Goal: Book appointment/travel/reservation

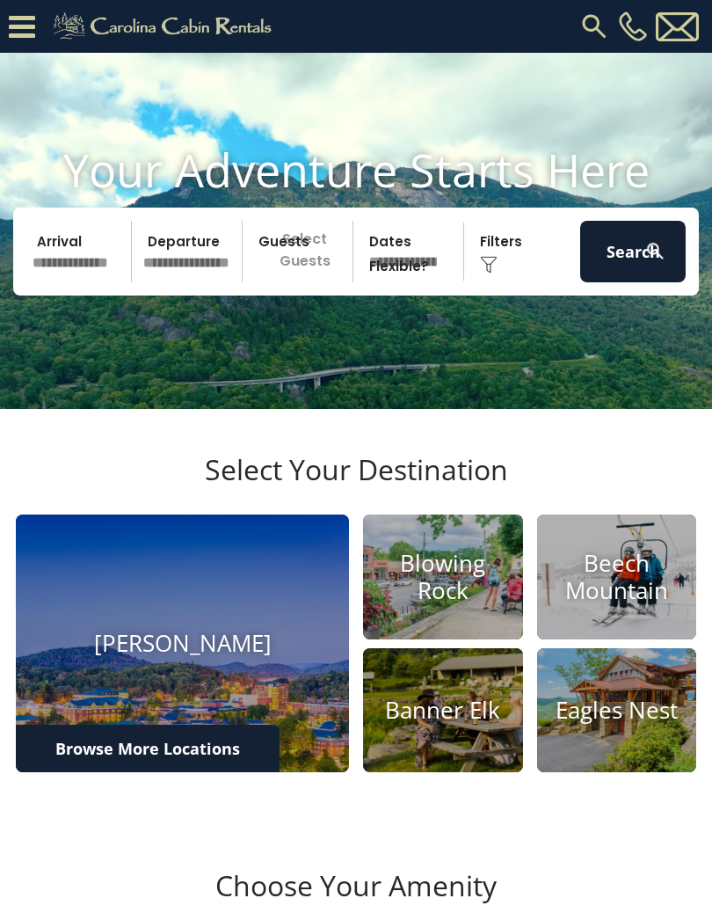
click at [617, 604] on h4 "Beech Mountain" at bounding box center [617, 577] width 160 height 55
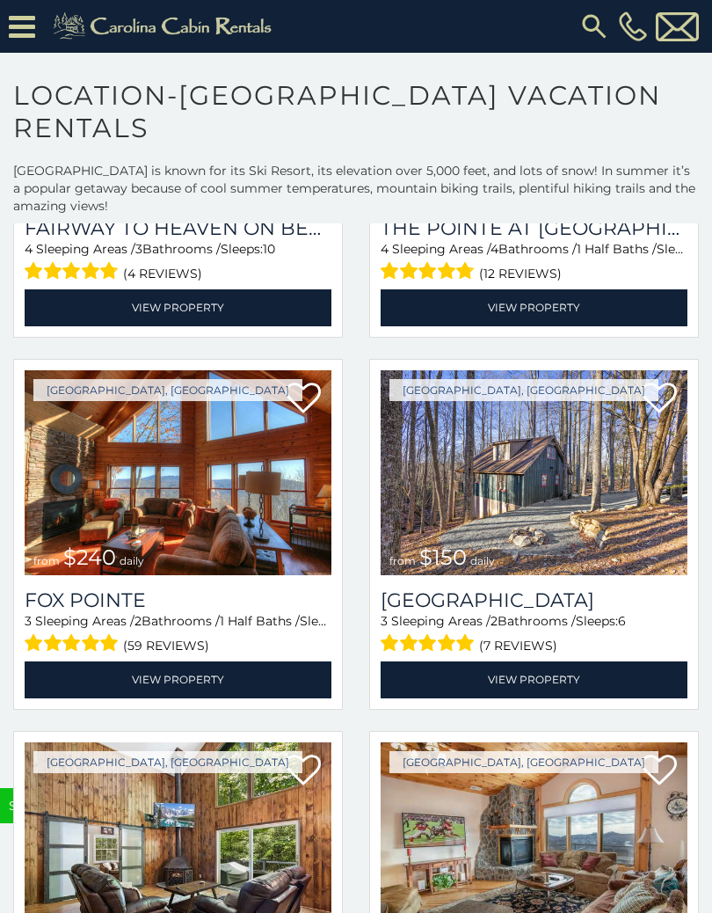
scroll to position [4787, 0]
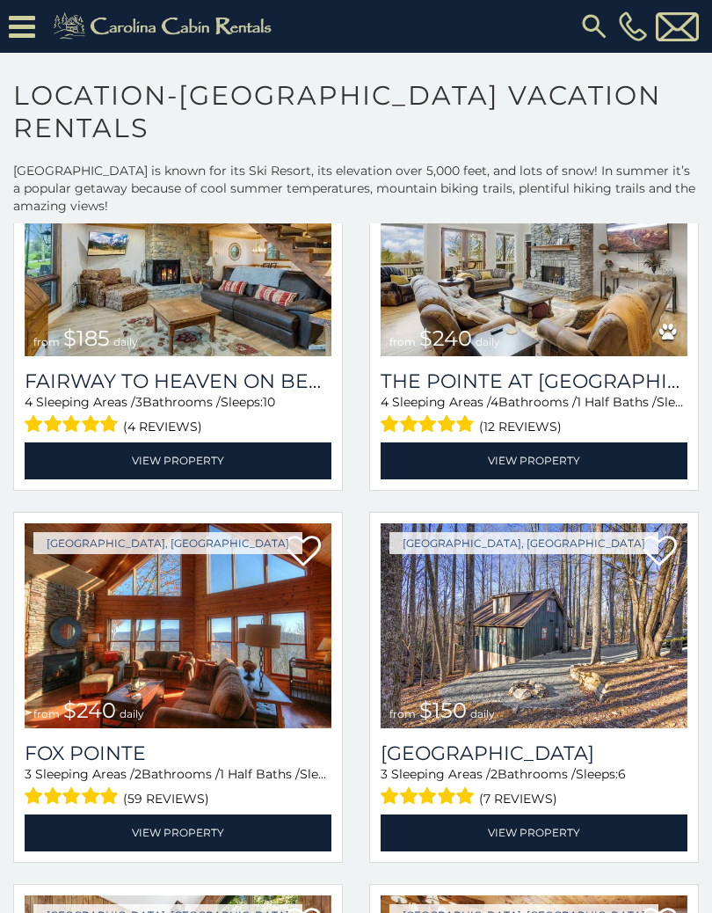
scroll to position [4622, 0]
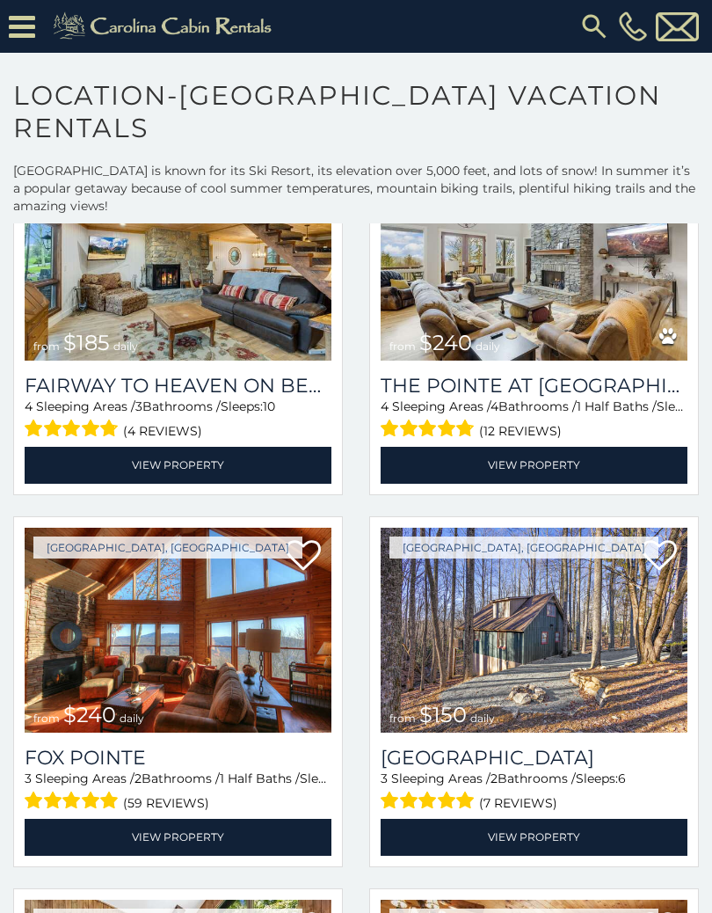
click at [539, 674] on img at bounding box center [534, 631] width 307 height 206
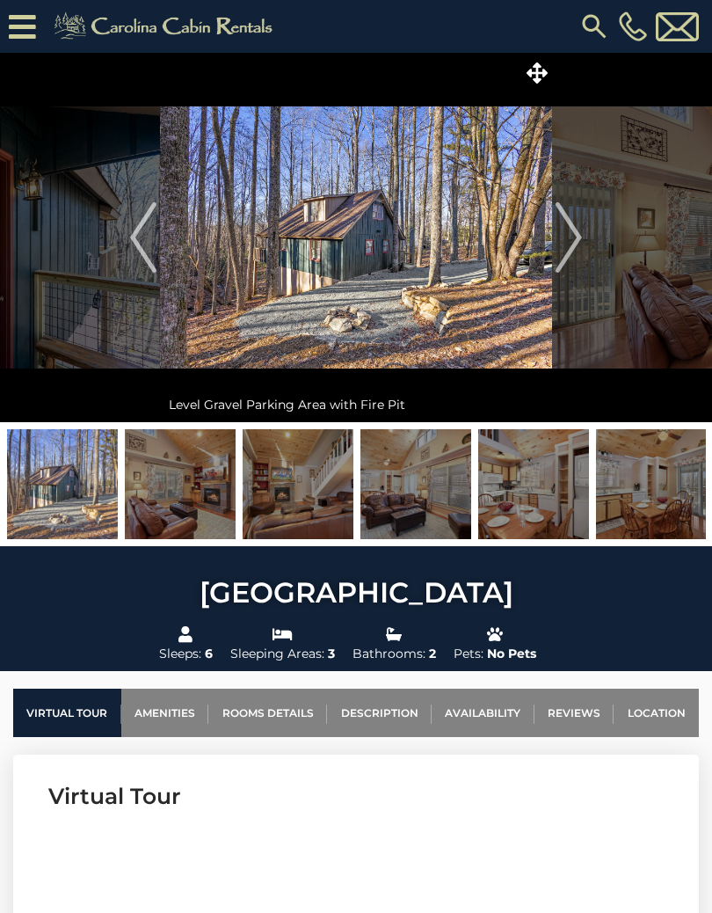
click at [576, 236] on img "Next" at bounding box center [569, 237] width 26 height 70
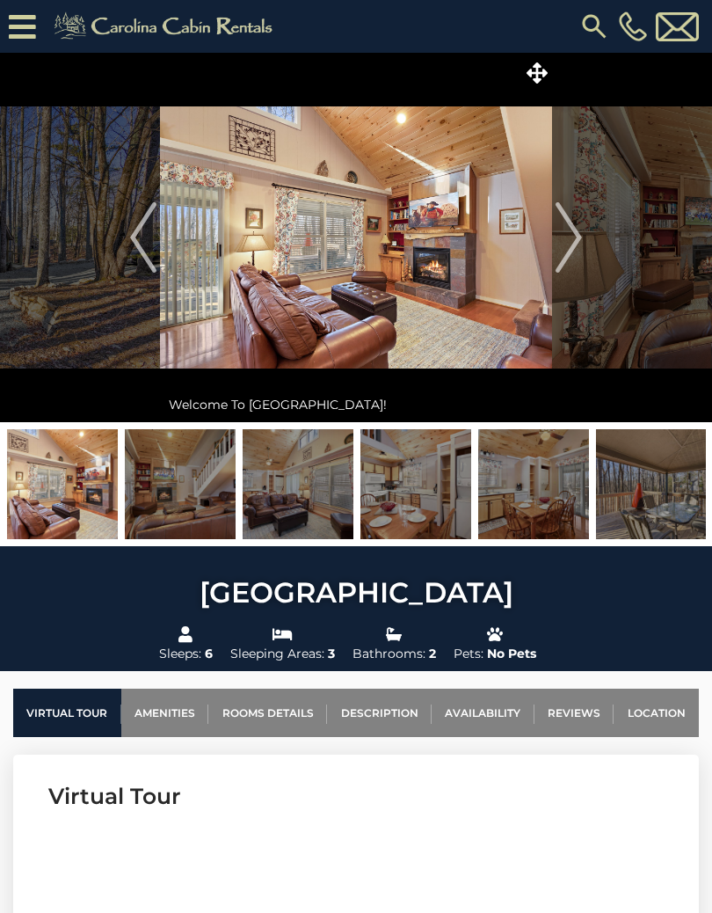
click at [572, 240] on img "Next" at bounding box center [569, 237] width 26 height 70
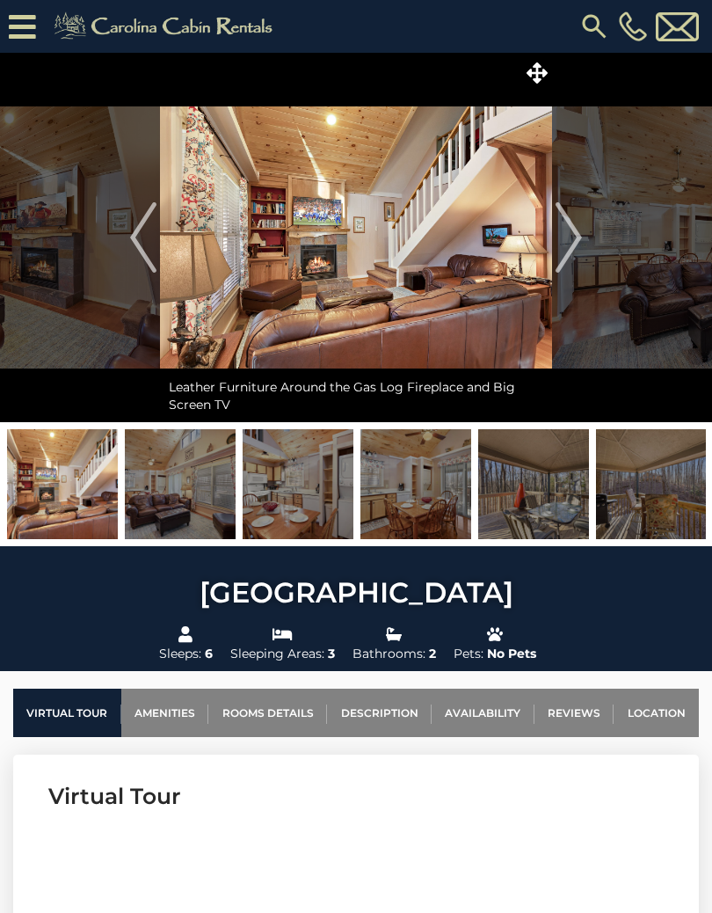
click at [569, 233] on img "Next" at bounding box center [569, 237] width 26 height 70
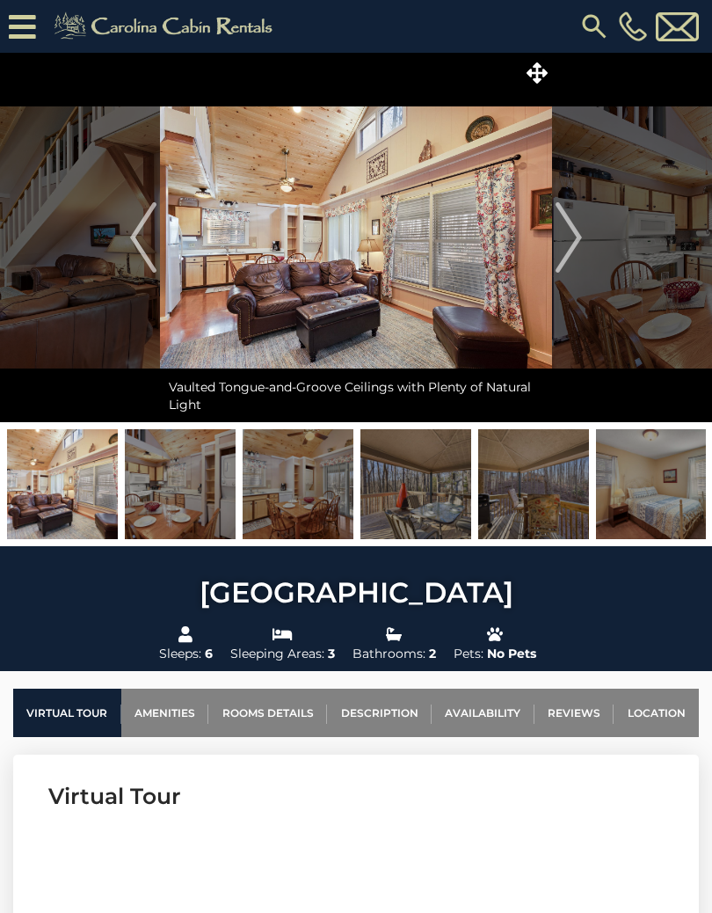
click at [572, 242] on img "Next" at bounding box center [569, 237] width 26 height 70
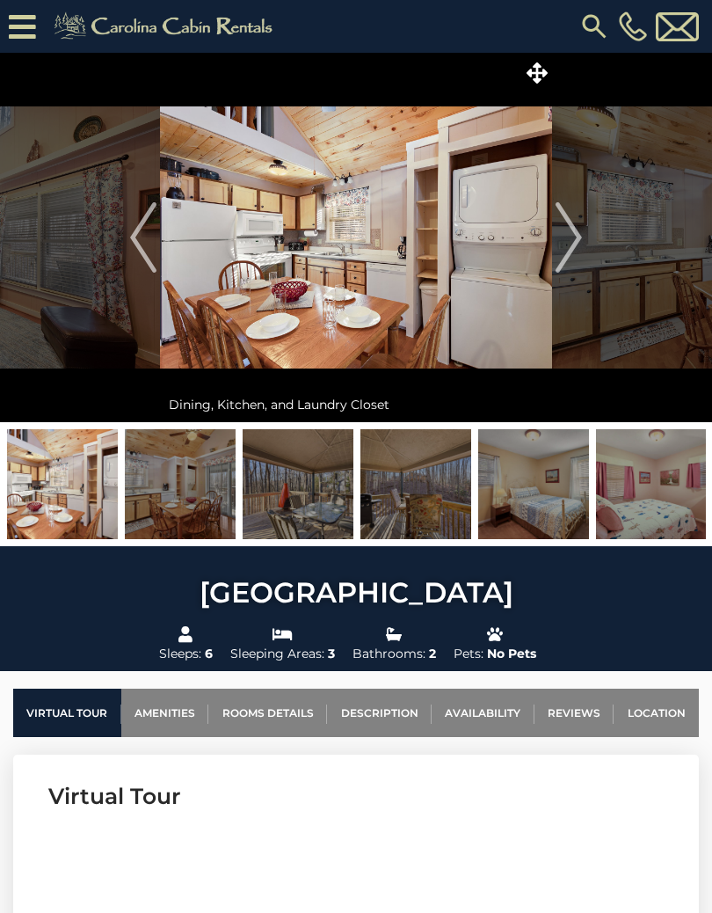
click at [582, 238] on img "Next" at bounding box center [569, 237] width 26 height 70
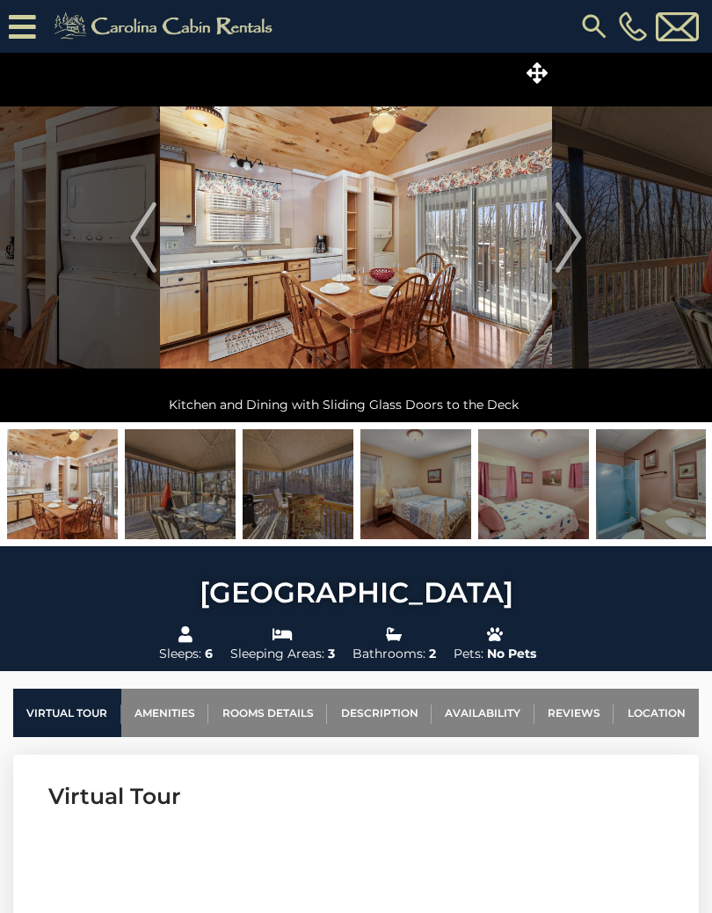
click at [577, 245] on img "Next" at bounding box center [569, 237] width 26 height 70
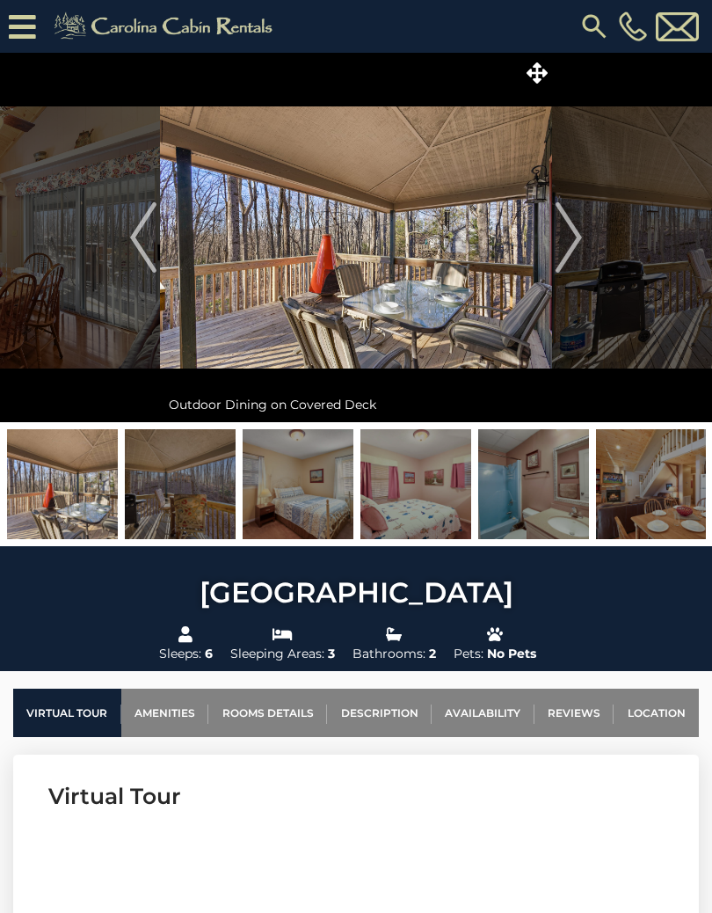
click at [572, 244] on img "Next" at bounding box center [569, 237] width 26 height 70
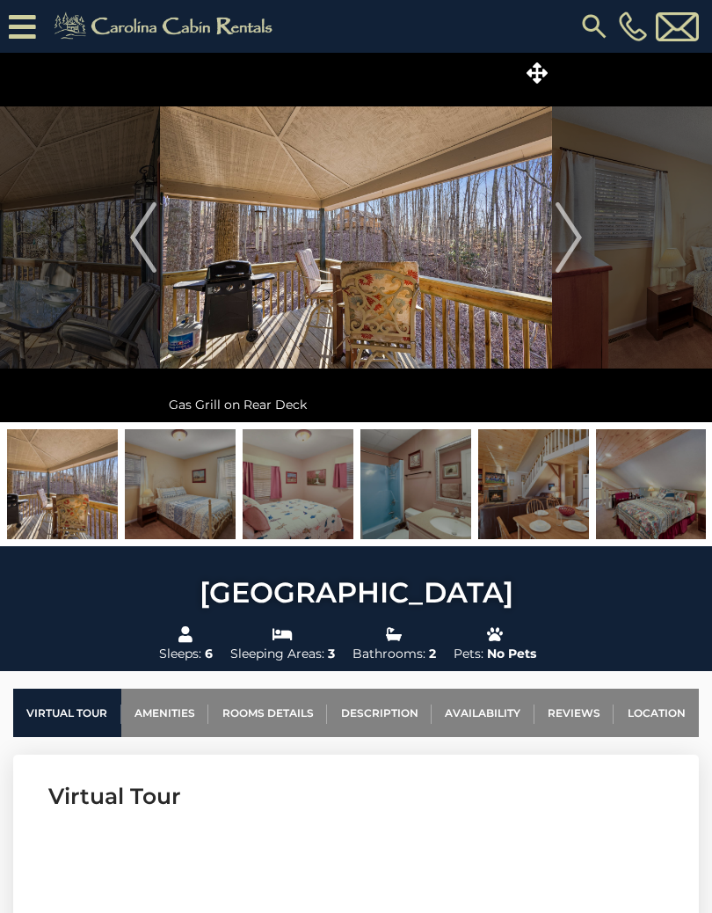
click at [552, 237] on button "Next" at bounding box center [568, 237] width 33 height 369
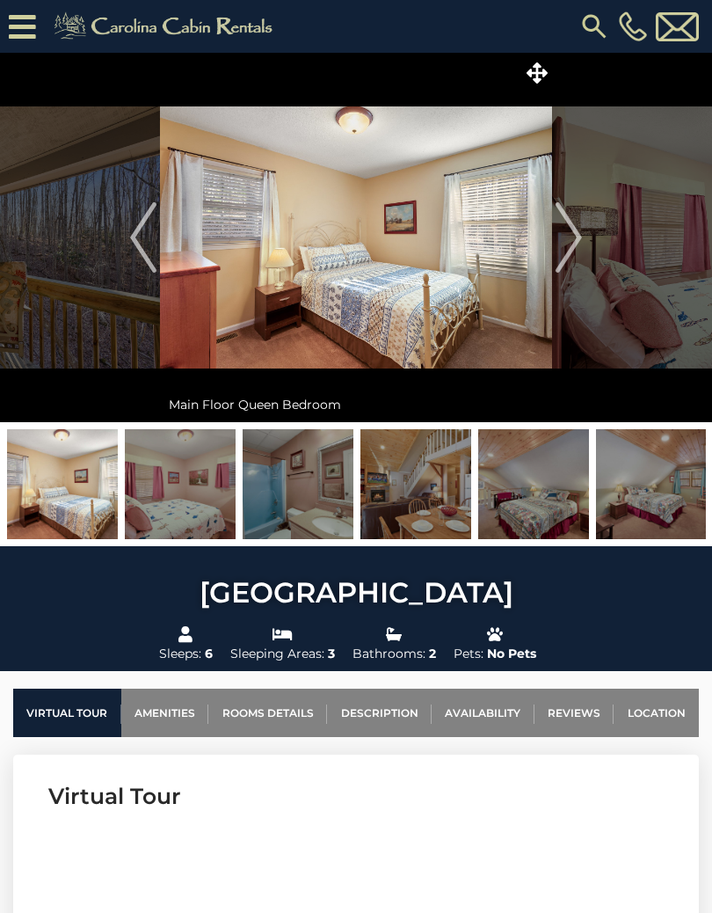
click at [566, 243] on img "Next" at bounding box center [569, 237] width 26 height 70
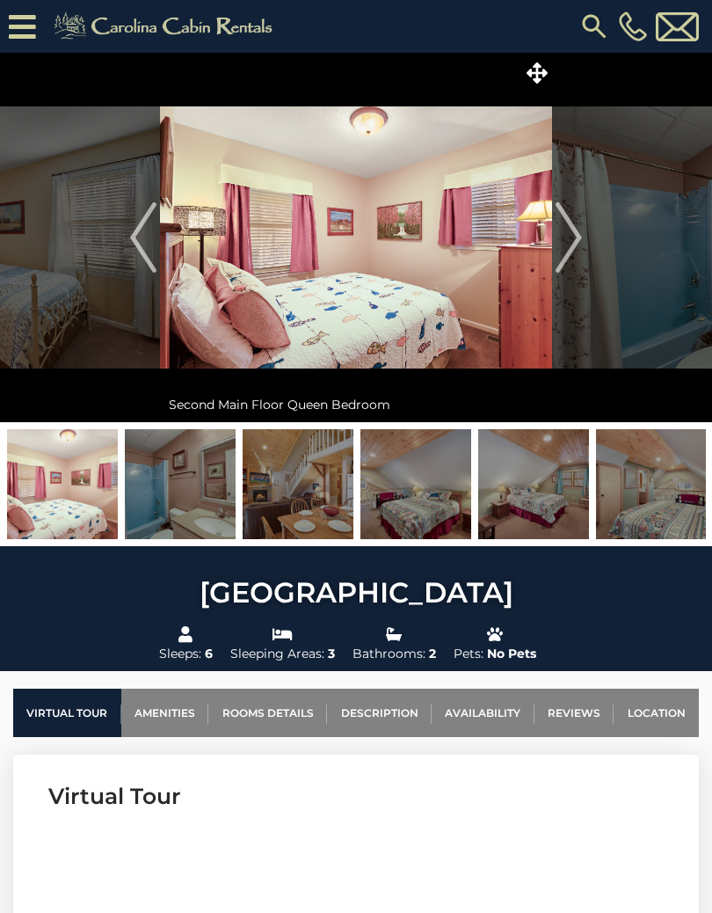
click at [556, 233] on img "Next" at bounding box center [569, 237] width 26 height 70
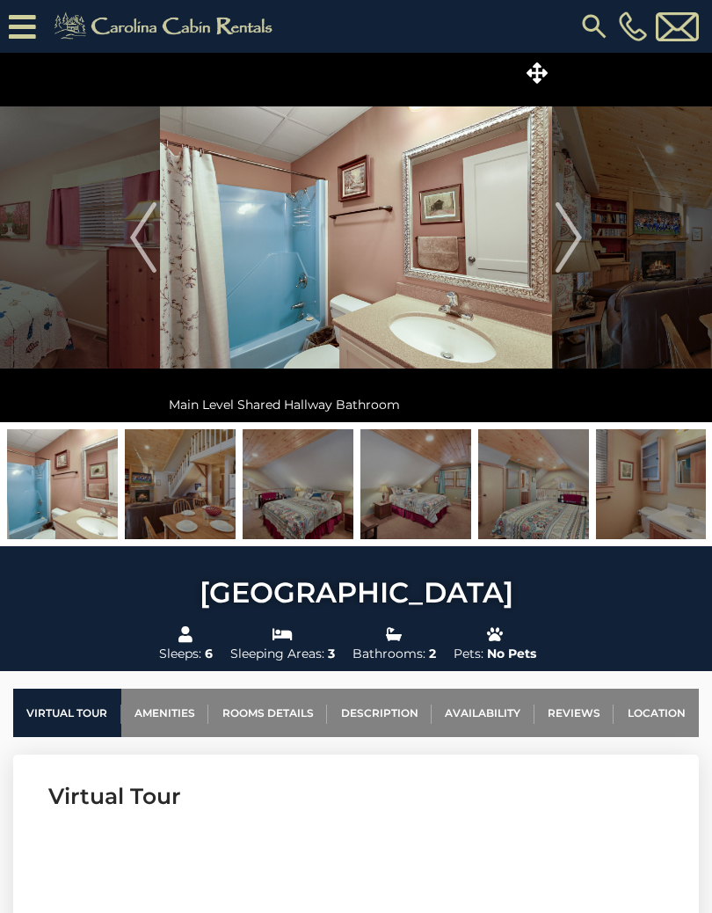
click at [559, 231] on img "Next" at bounding box center [569, 237] width 26 height 70
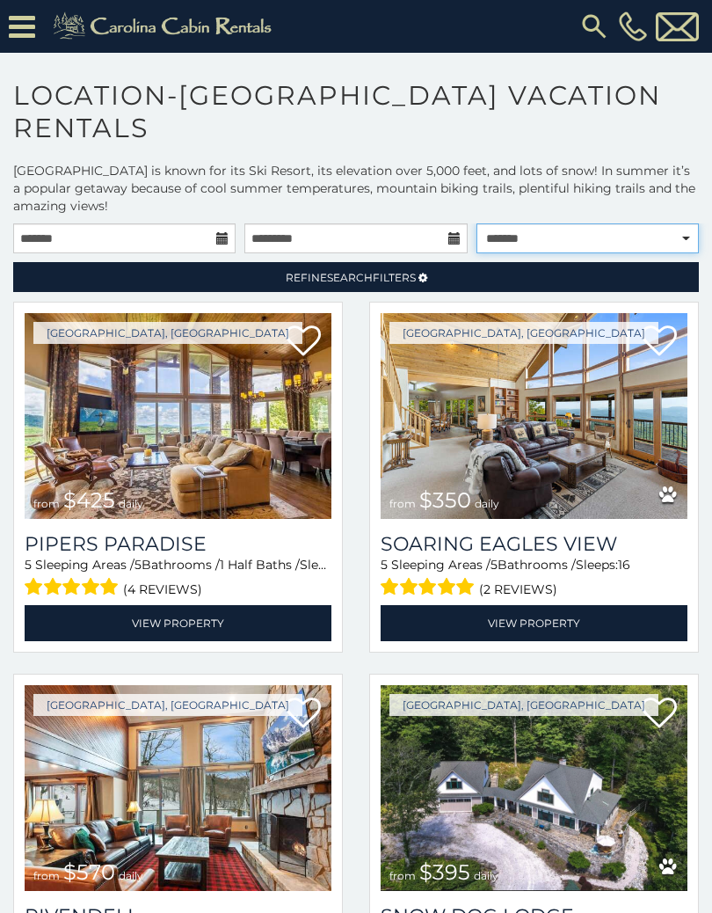
click at [655, 246] on select "**********" at bounding box center [588, 238] width 223 height 30
select select "*********"
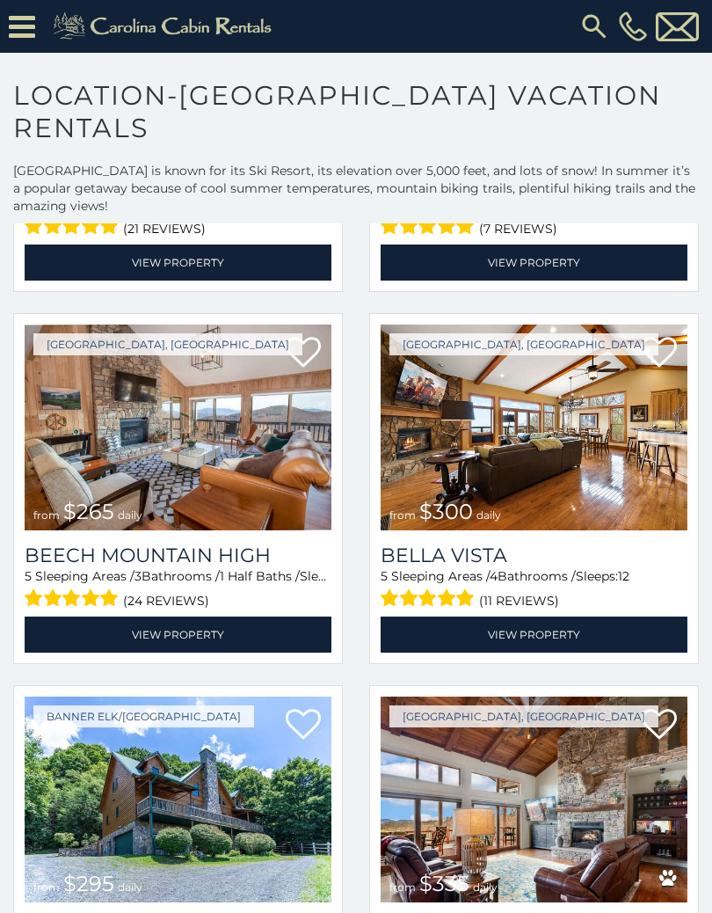
scroll to position [2490, 0]
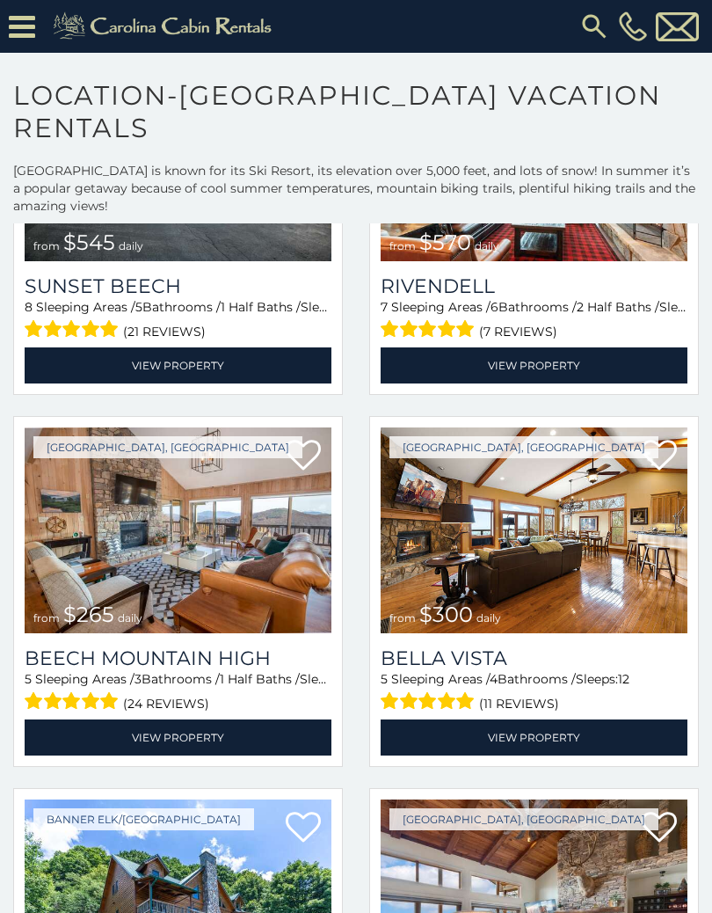
click at [163, 514] on img at bounding box center [178, 530] width 307 height 206
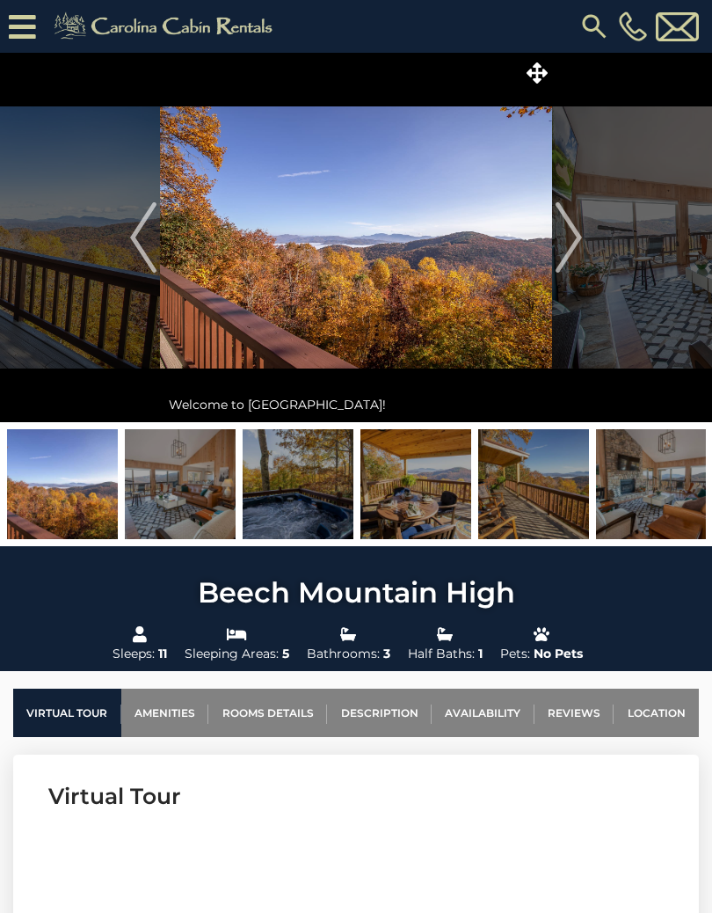
click at [568, 242] on img "Next" at bounding box center [569, 237] width 26 height 70
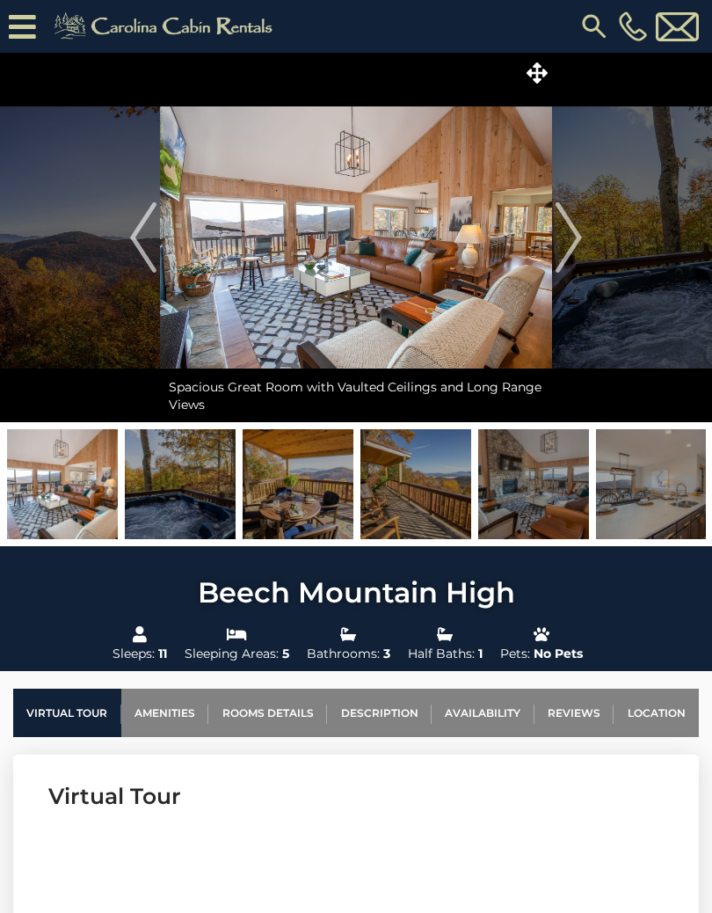
click at [571, 240] on img "Next" at bounding box center [569, 237] width 26 height 70
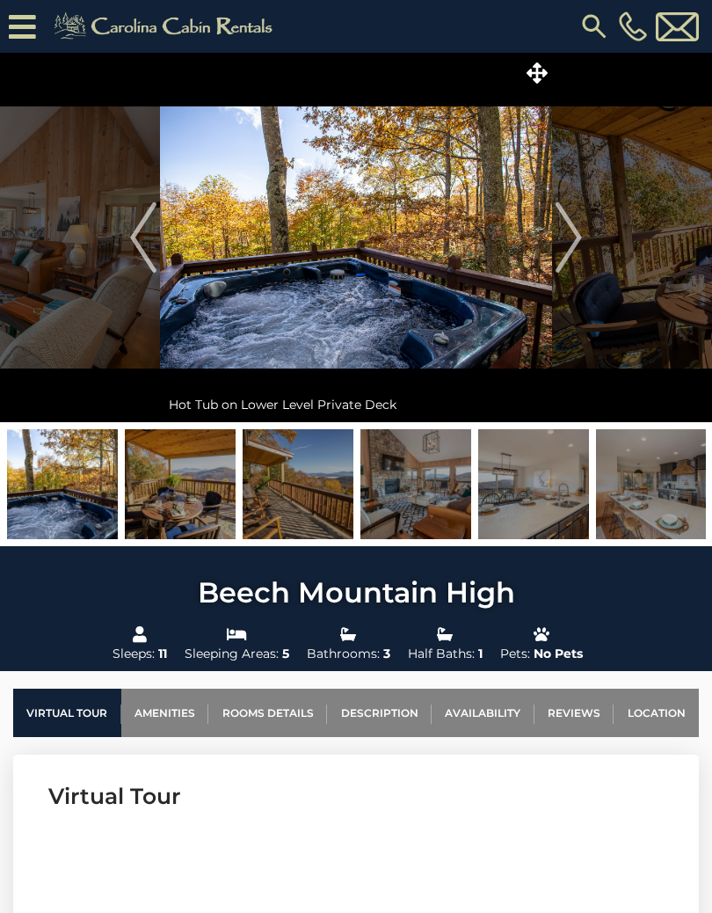
click at [140, 240] on img "Previous" at bounding box center [143, 237] width 26 height 70
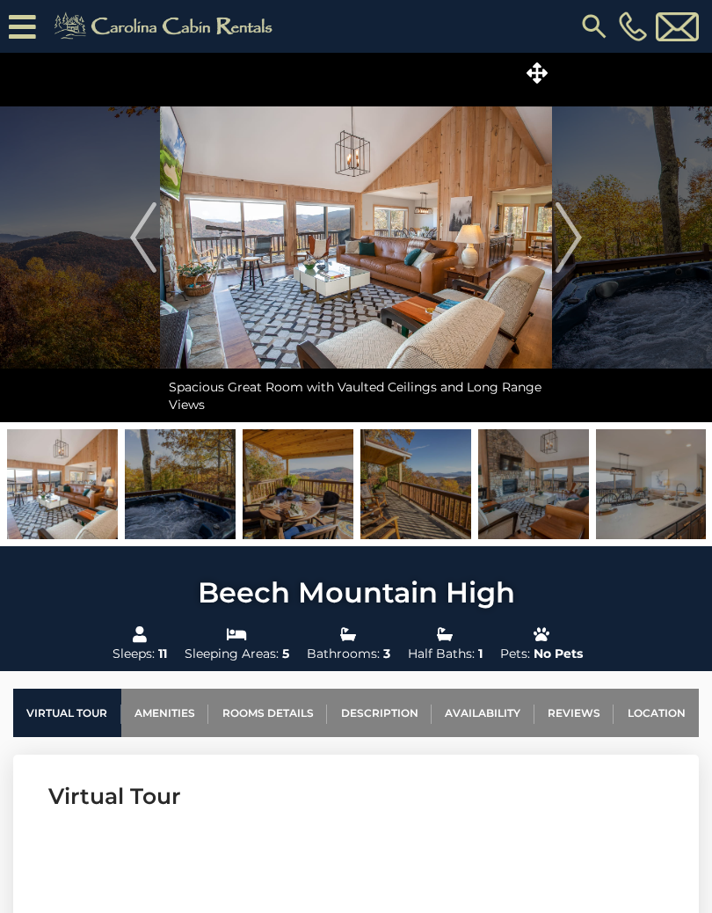
click at [574, 243] on img "Next" at bounding box center [569, 237] width 26 height 70
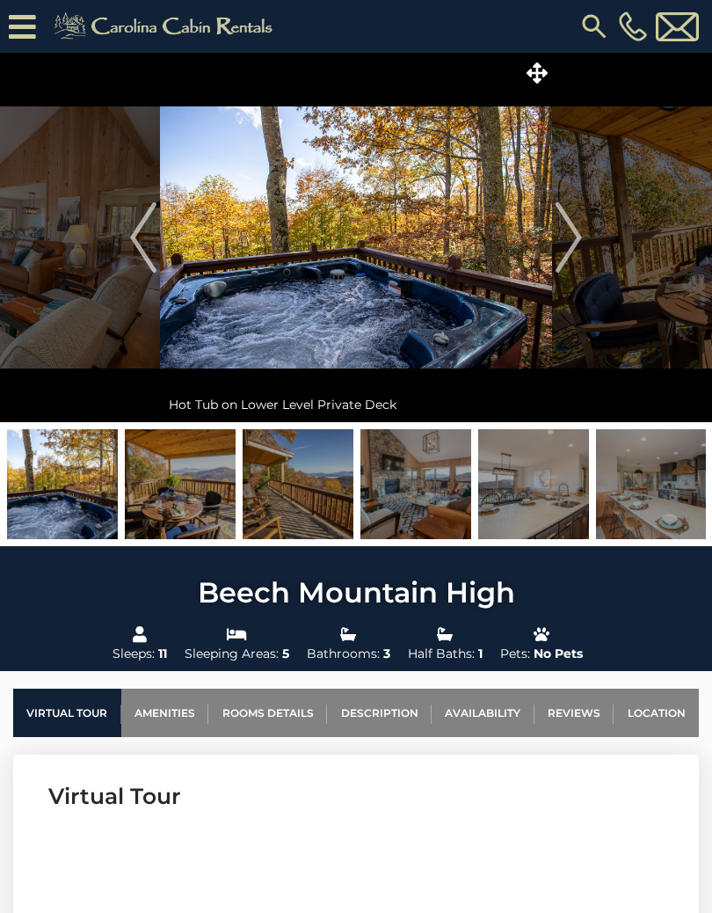
click at [570, 242] on img "Next" at bounding box center [569, 237] width 26 height 70
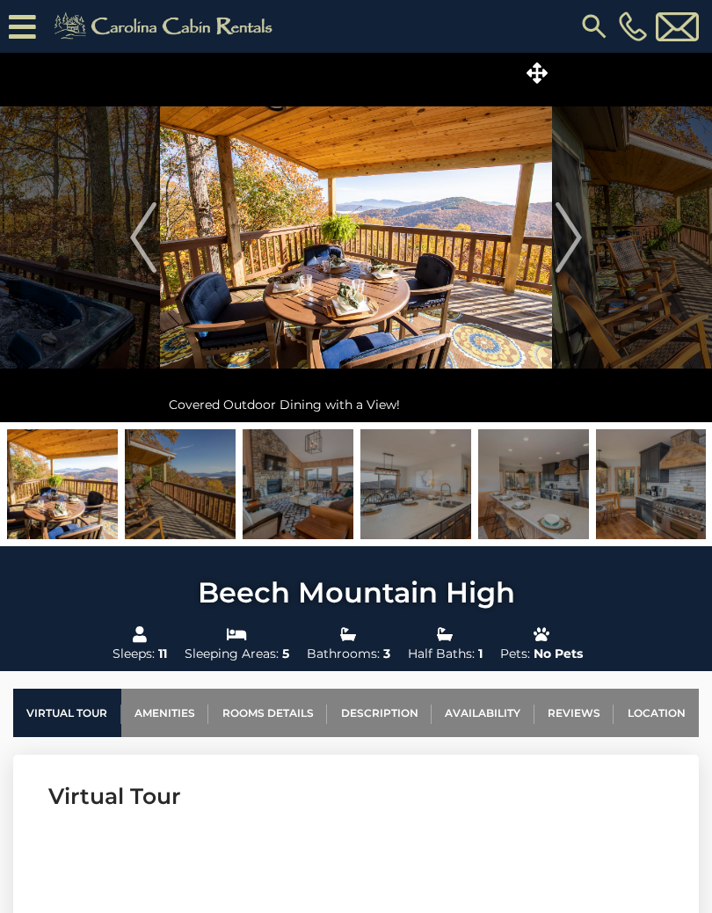
click at [571, 239] on img "Next" at bounding box center [569, 237] width 26 height 70
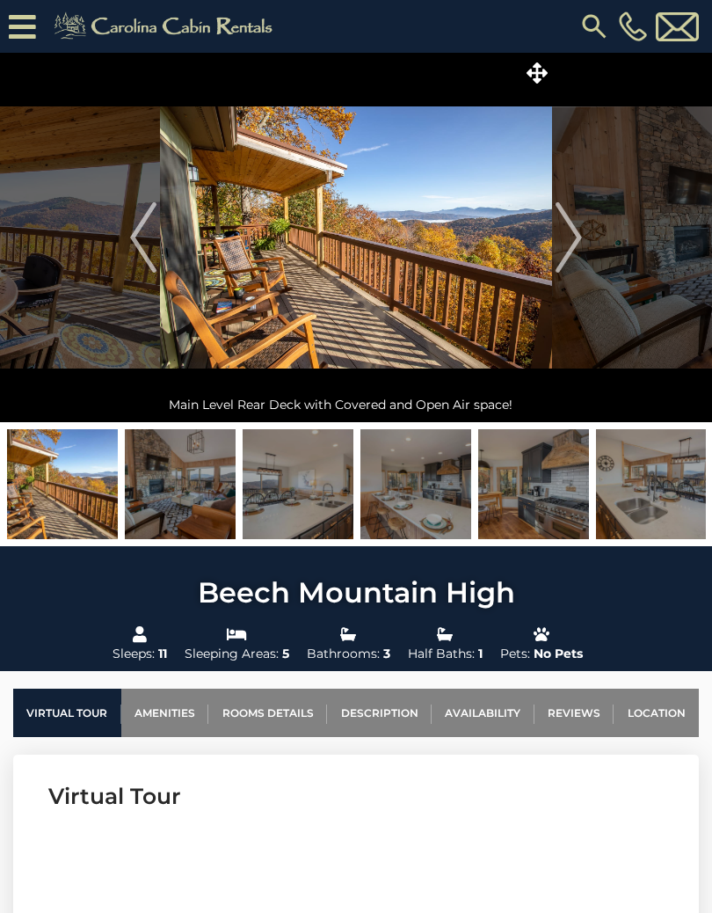
click at [568, 235] on img "Next" at bounding box center [569, 237] width 26 height 70
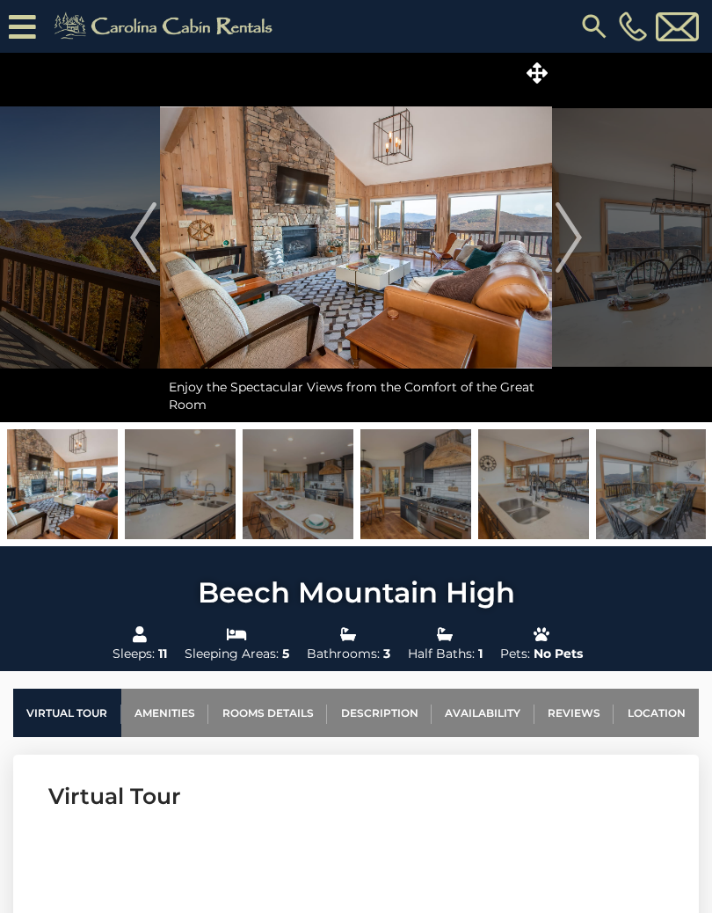
click at [571, 238] on img "Next" at bounding box center [569, 237] width 26 height 70
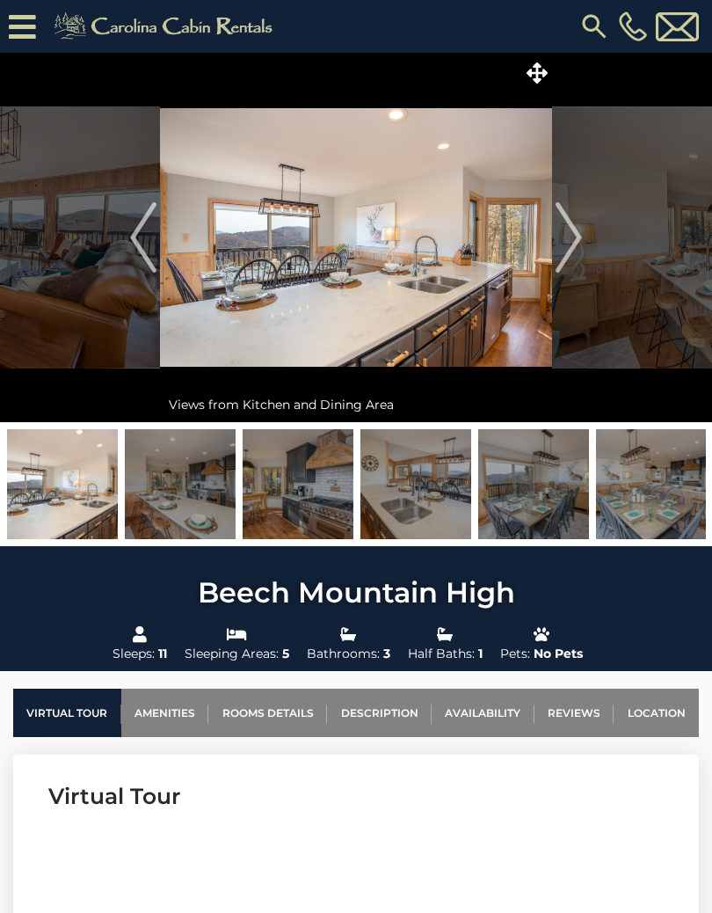
click at [569, 248] on img "Next" at bounding box center [569, 237] width 26 height 70
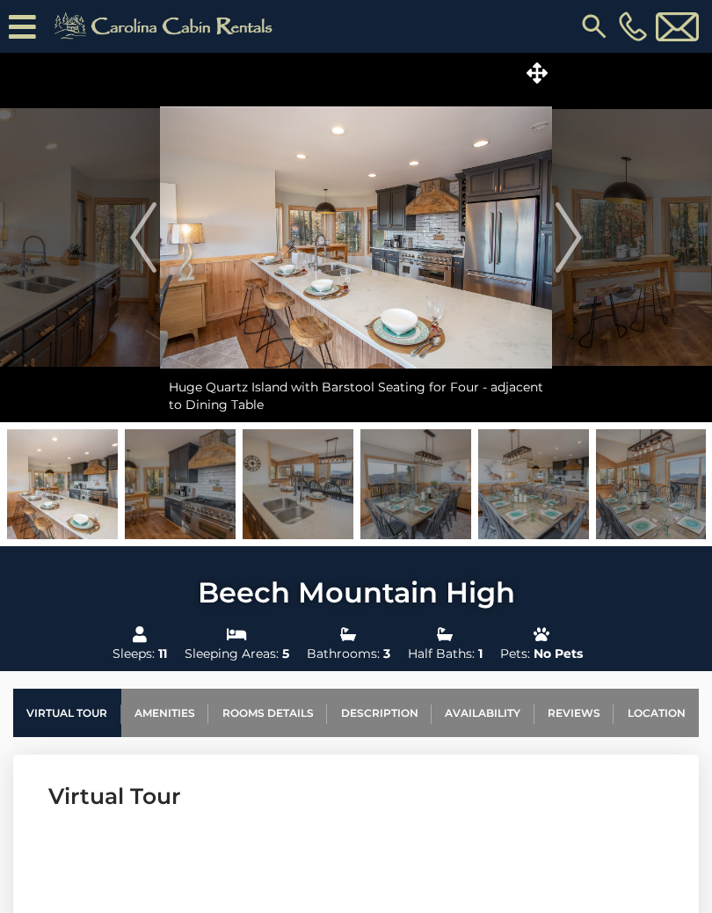
click at [561, 250] on img "Next" at bounding box center [569, 237] width 26 height 70
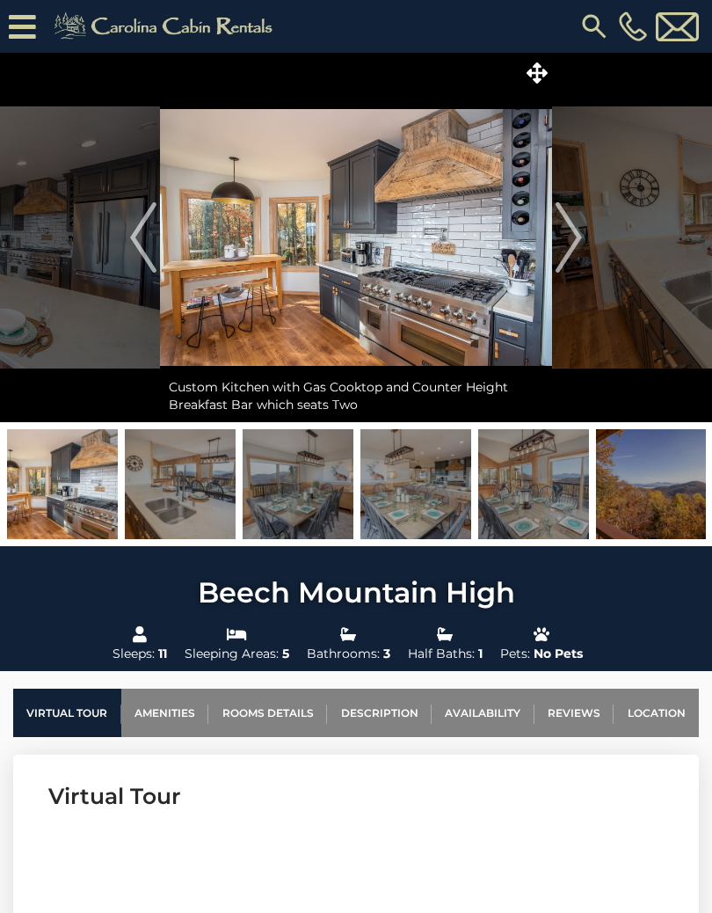
click at [579, 252] on img "Next" at bounding box center [569, 237] width 26 height 70
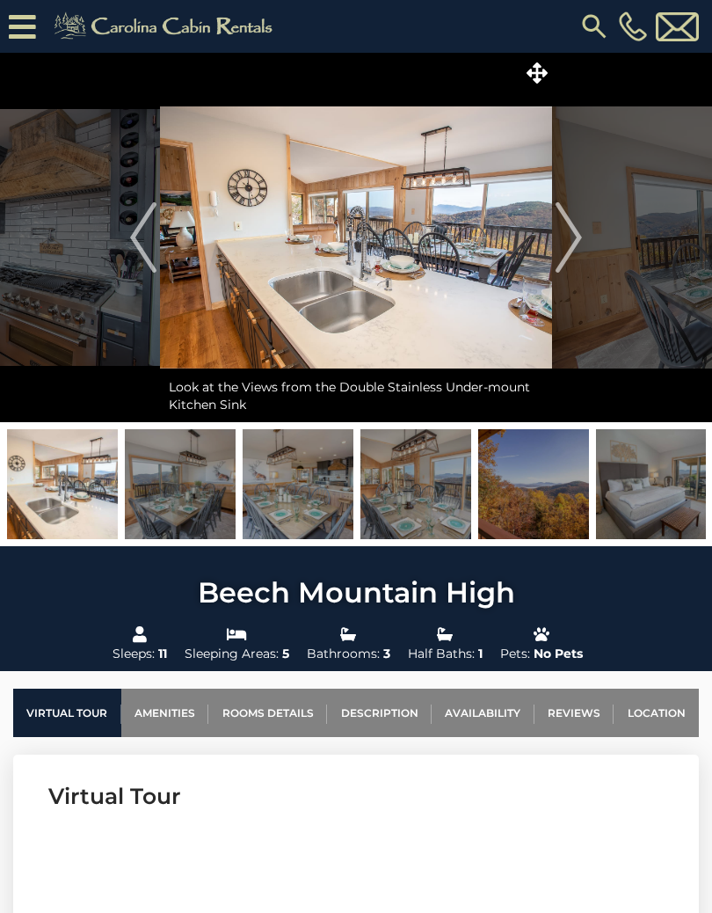
click at [558, 250] on img "Next" at bounding box center [569, 237] width 26 height 70
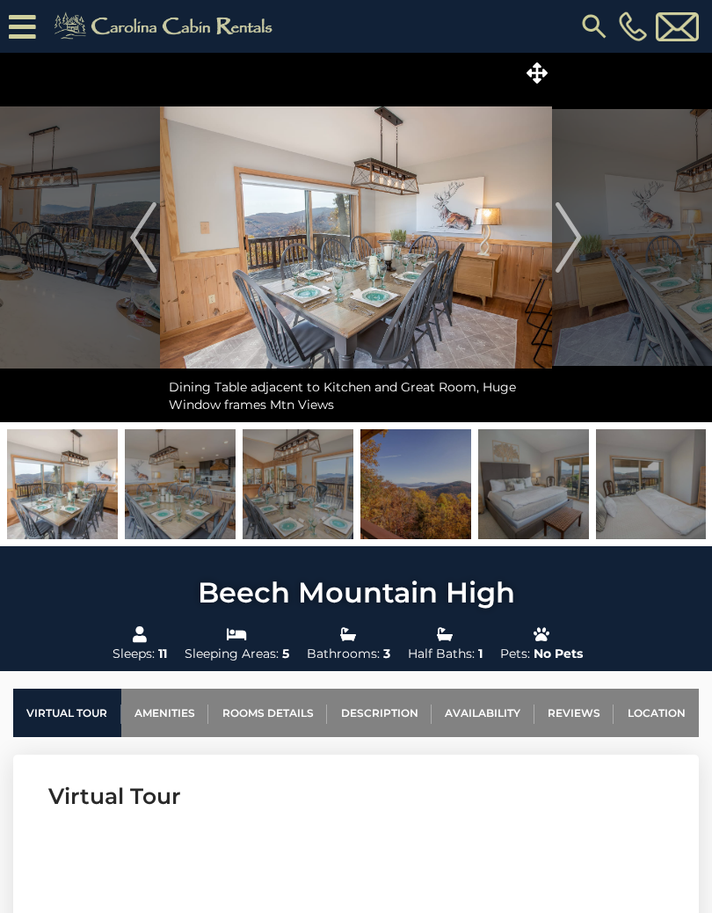
click at [142, 243] on img "Previous" at bounding box center [143, 237] width 26 height 70
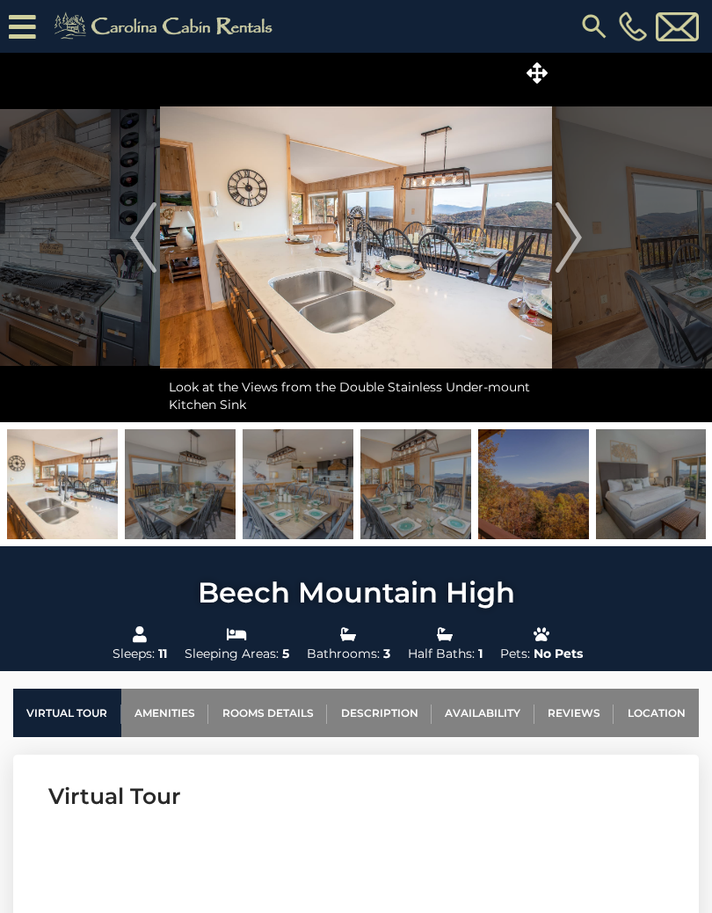
click at [574, 233] on img "Next" at bounding box center [569, 237] width 26 height 70
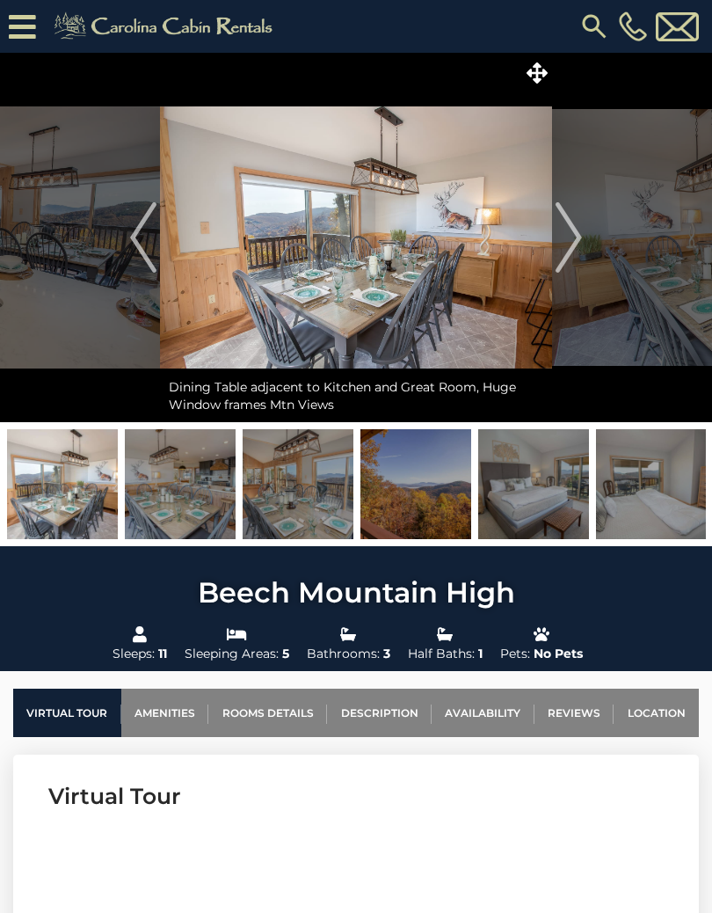
click at [567, 242] on img "Next" at bounding box center [569, 237] width 26 height 70
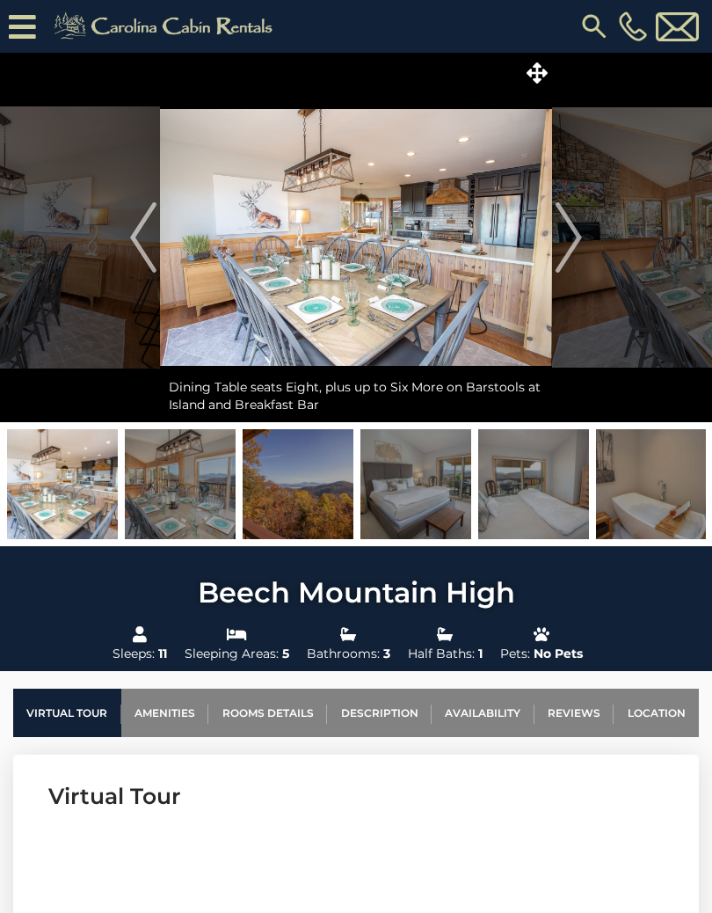
click at [558, 245] on img "Next" at bounding box center [569, 237] width 26 height 70
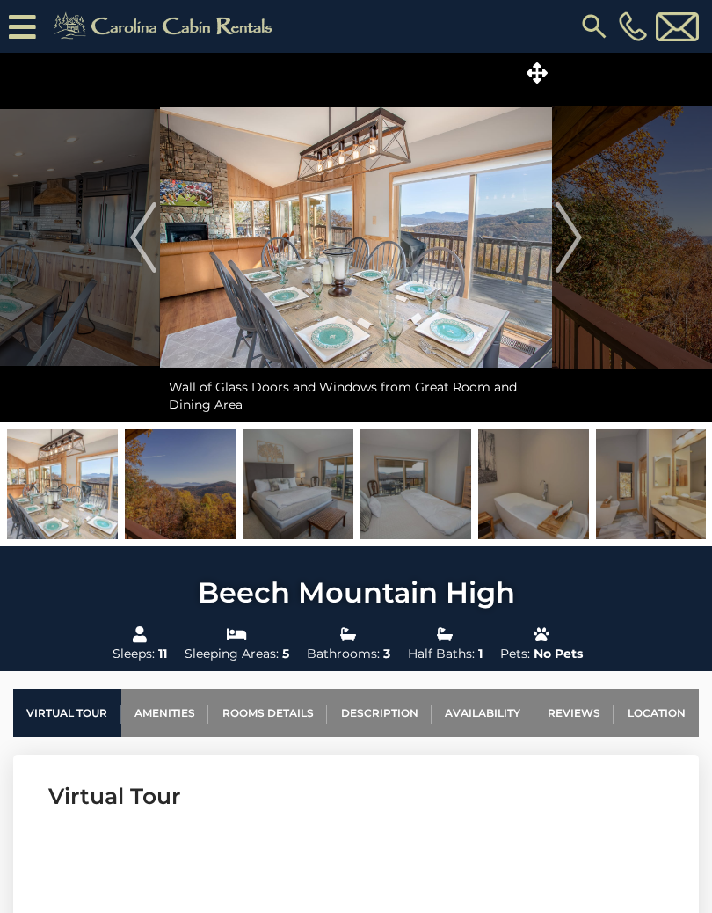
click at [561, 247] on img "Next" at bounding box center [569, 237] width 26 height 70
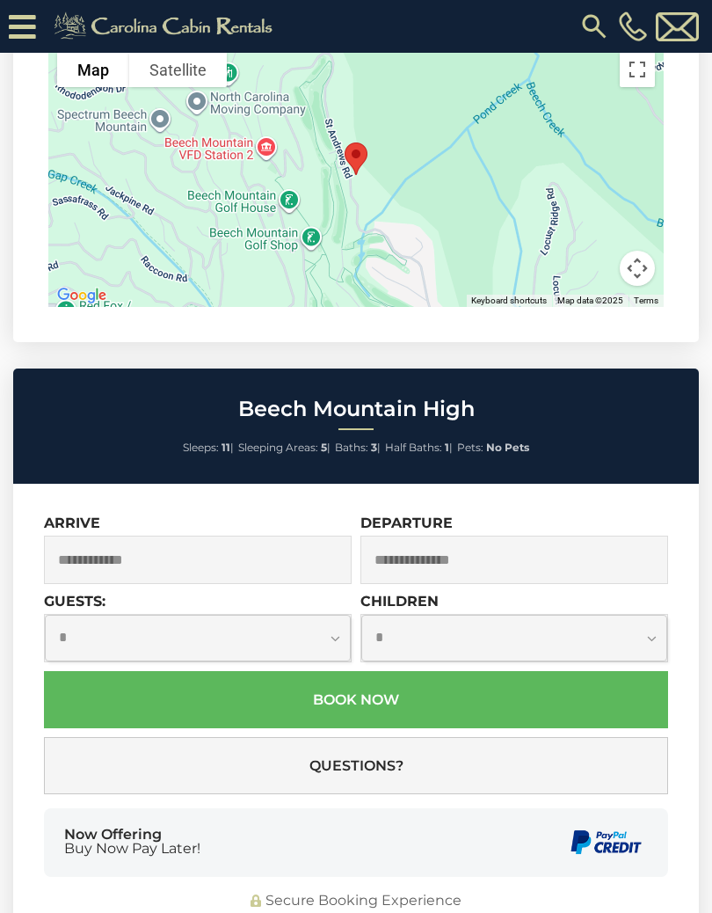
scroll to position [4836, 0]
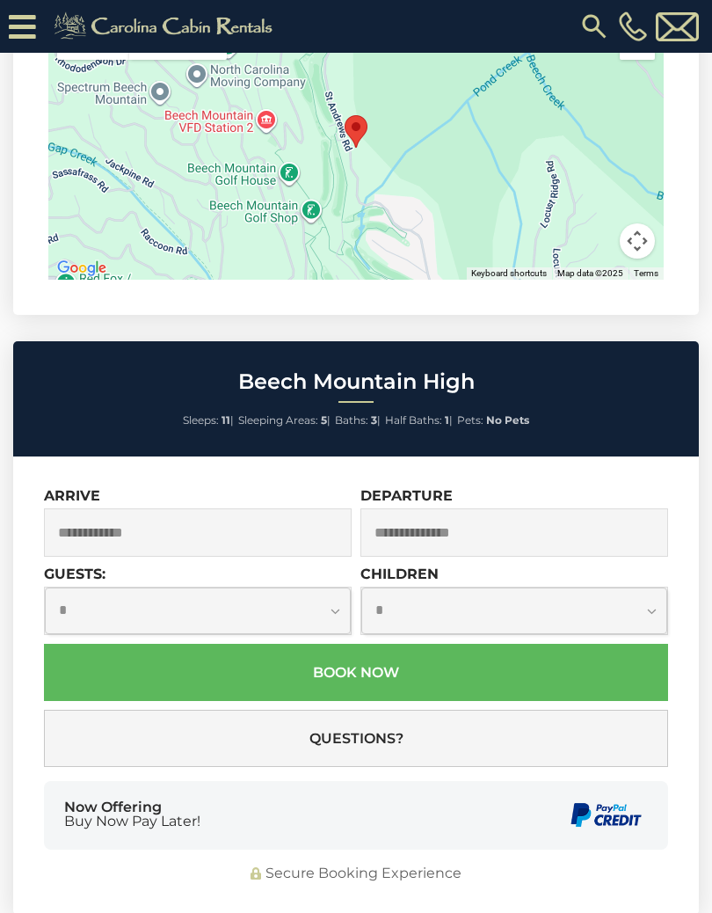
click at [189, 508] on input "text" at bounding box center [198, 532] width 308 height 48
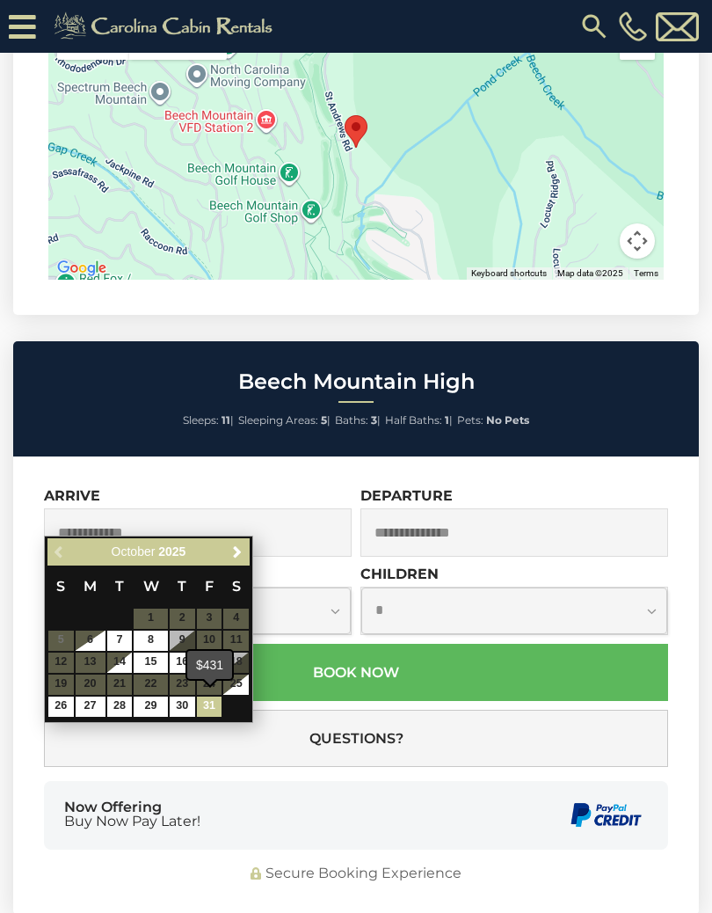
click at [207, 699] on link "31" at bounding box center [210, 707] width 26 height 20
type input "**********"
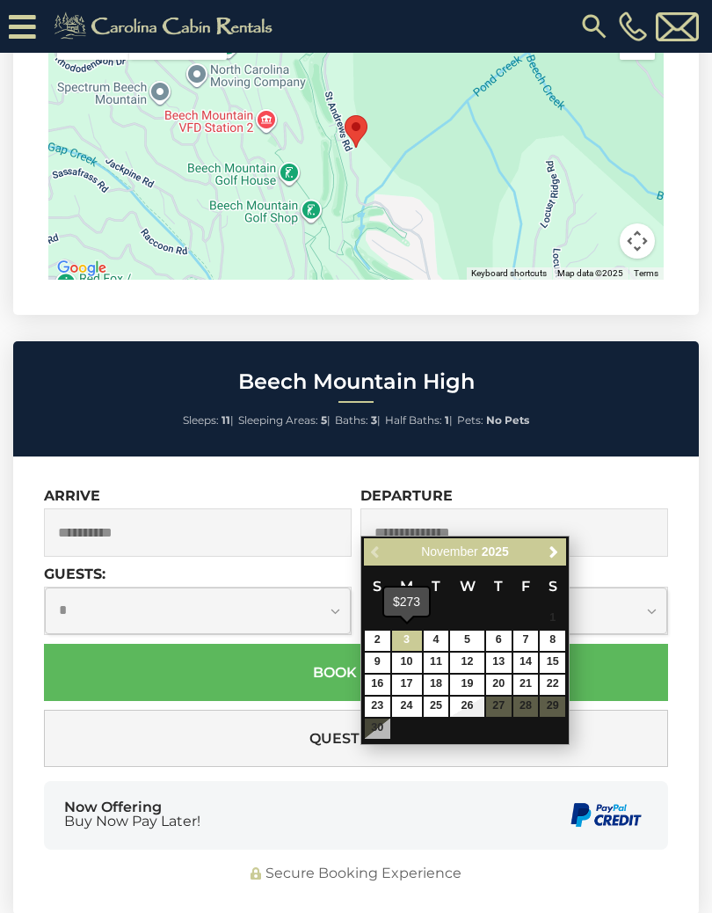
click at [412, 637] on link "3" at bounding box center [407, 641] width 30 height 20
type input "**********"
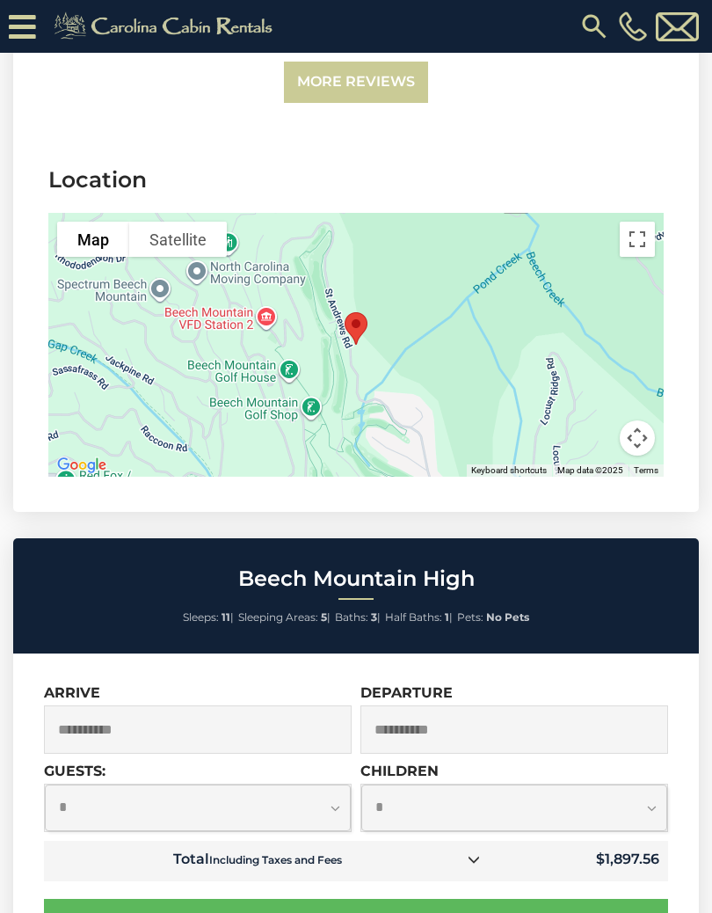
scroll to position [4638, 0]
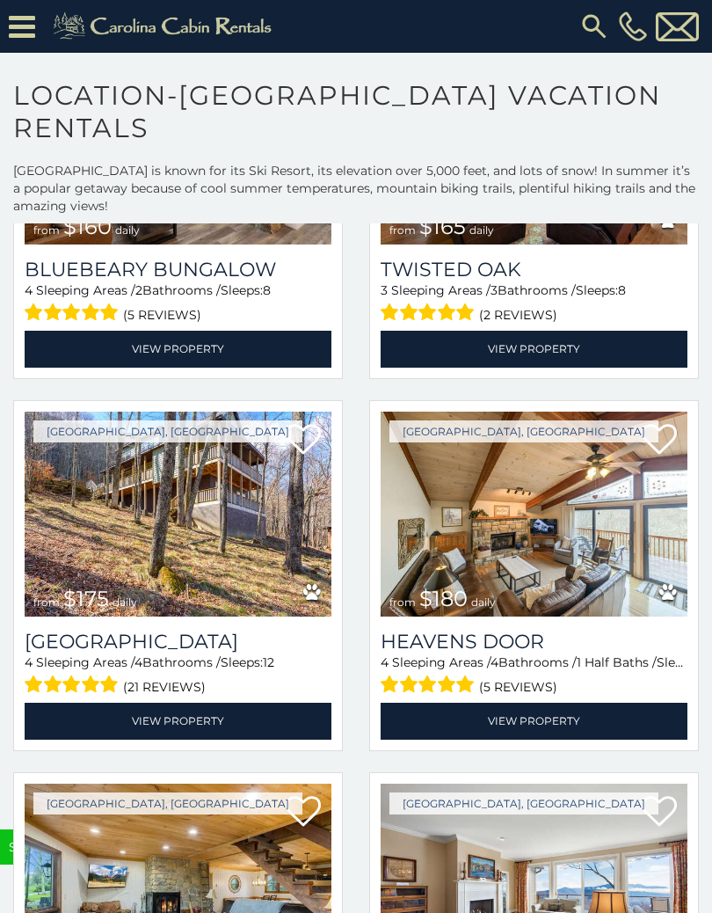
scroll to position [4739, 0]
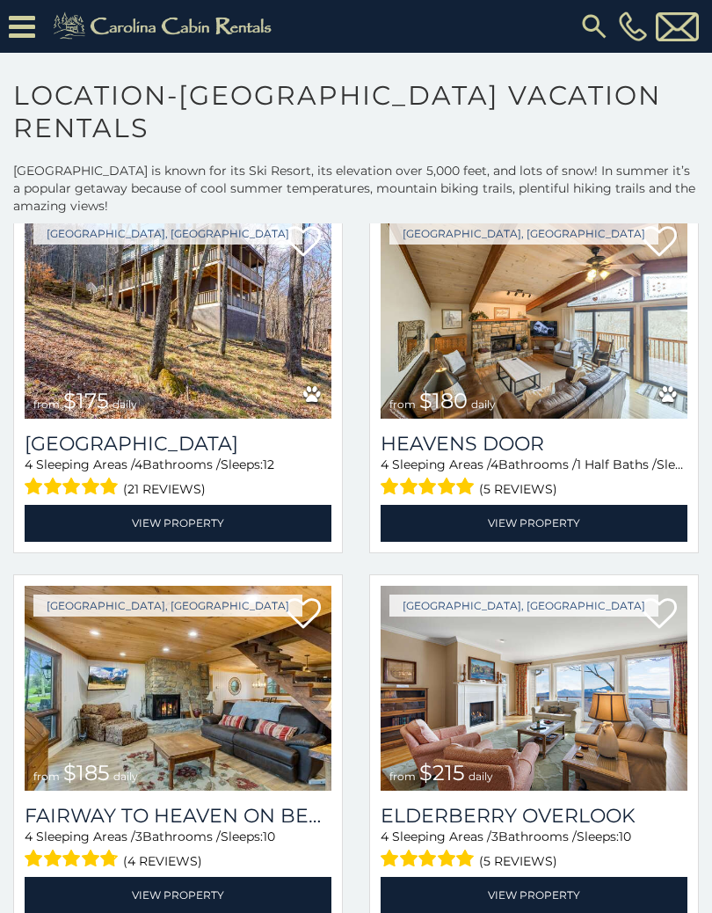
select select "**********"
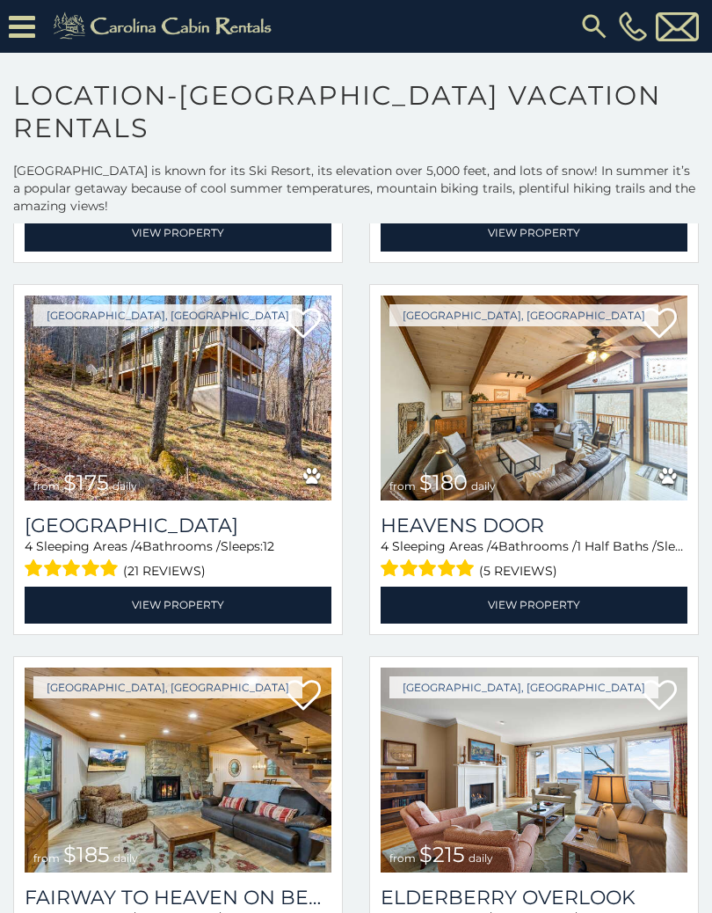
scroll to position [4851, 0]
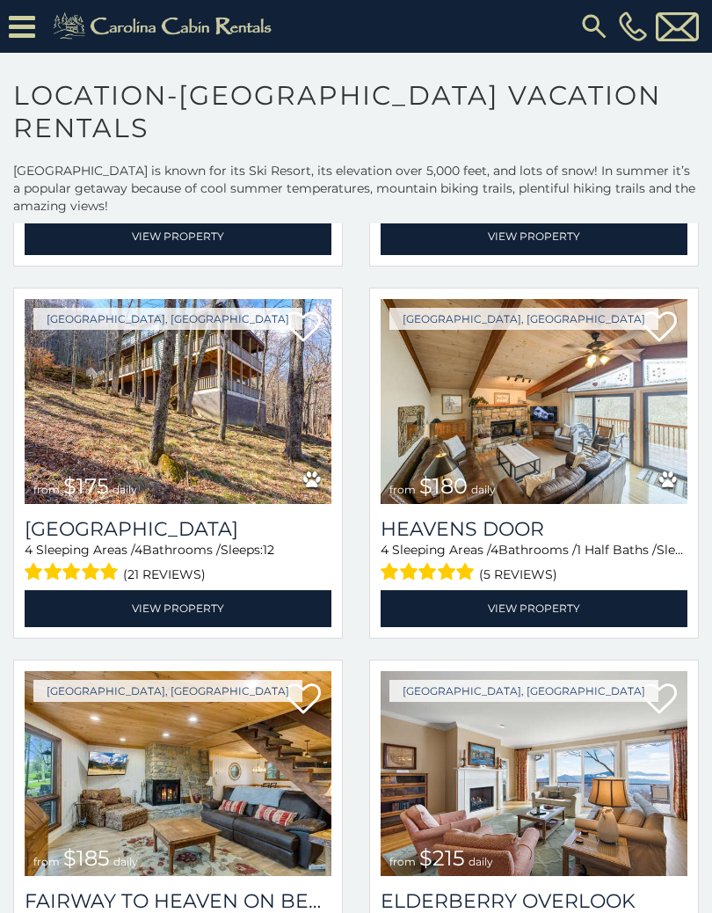
click at [202, 408] on img at bounding box center [178, 402] width 307 height 206
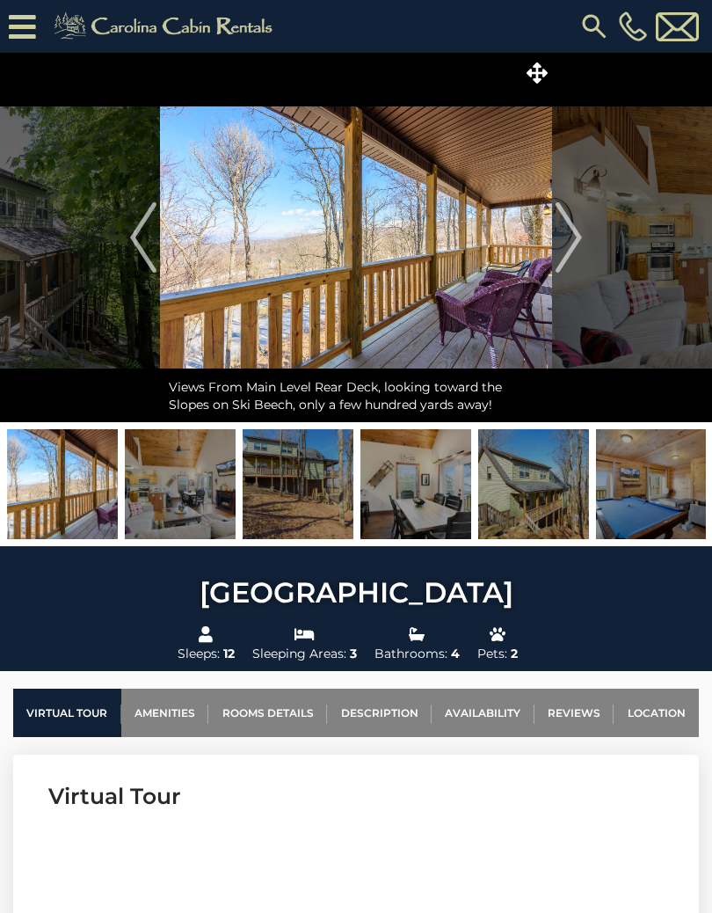
click at [566, 237] on img "Next" at bounding box center [569, 237] width 26 height 70
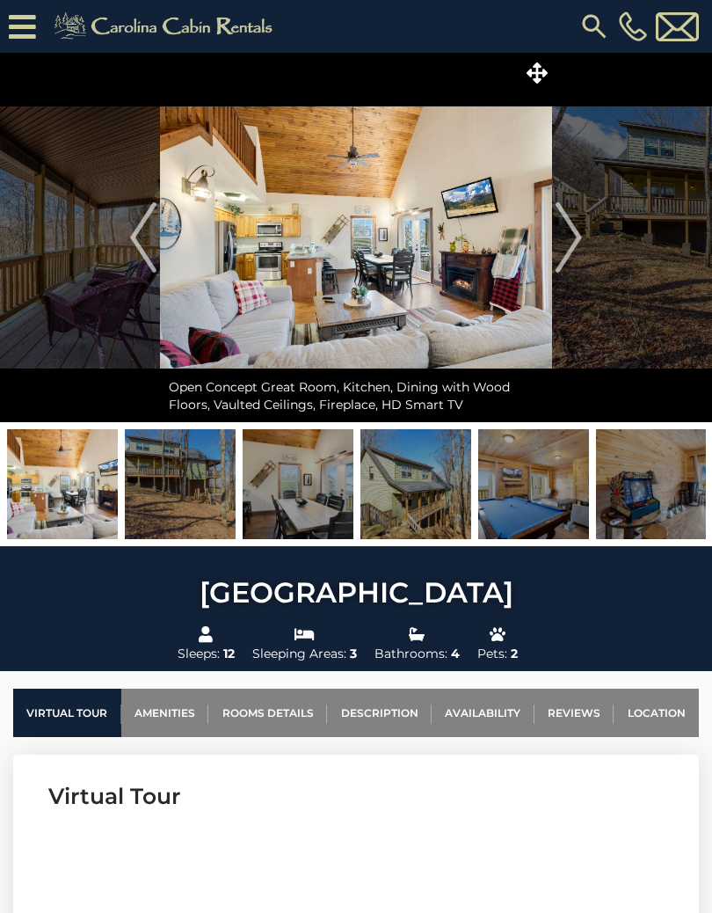
click at [567, 241] on img "Next" at bounding box center [569, 237] width 26 height 70
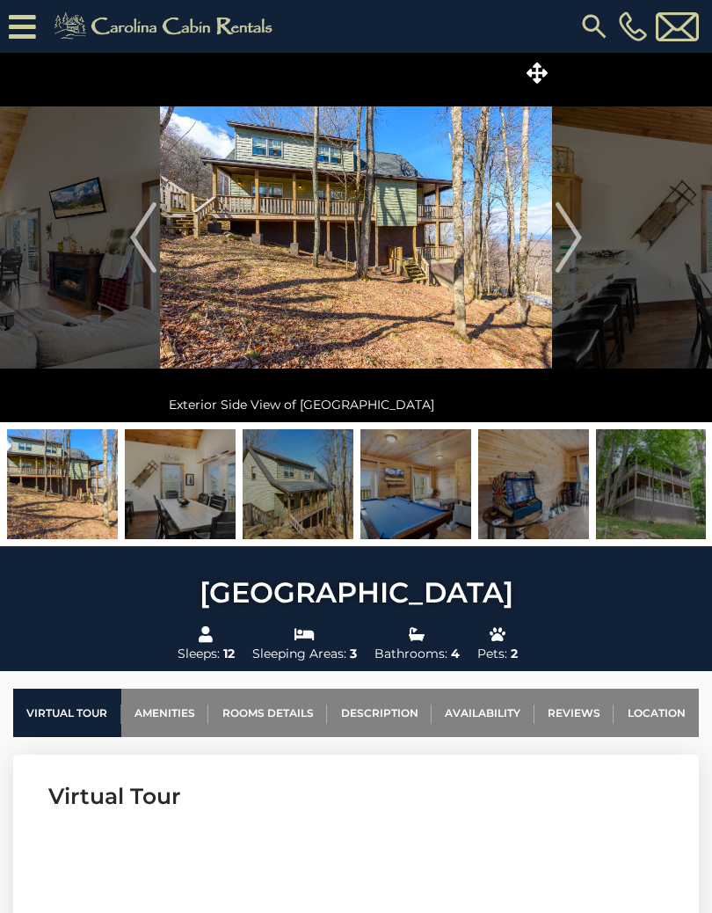
click at [575, 238] on img "Next" at bounding box center [569, 237] width 26 height 70
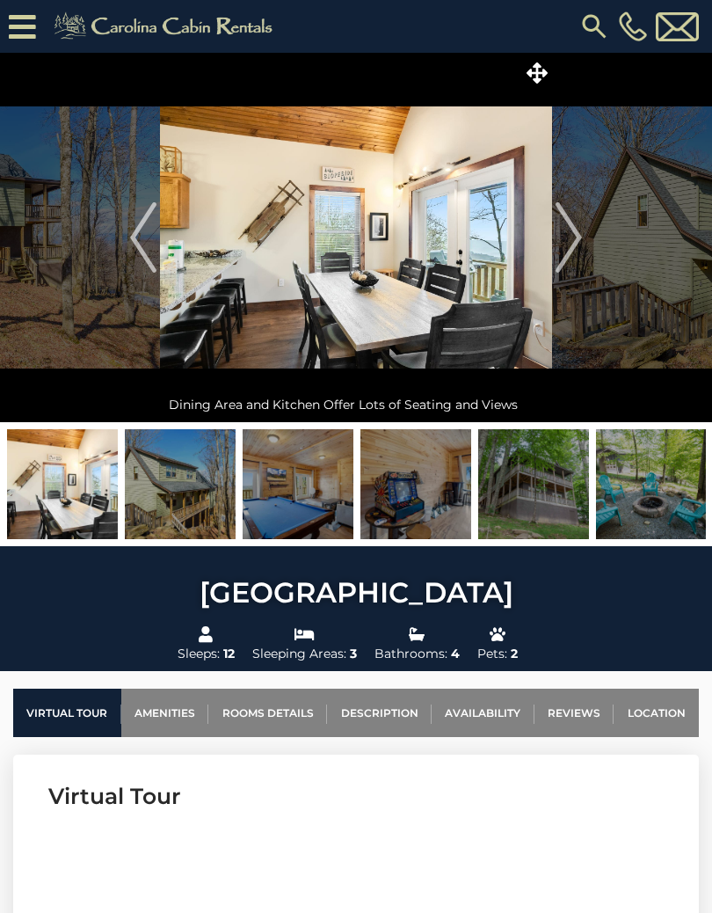
click at [572, 238] on img "Next" at bounding box center [569, 237] width 26 height 70
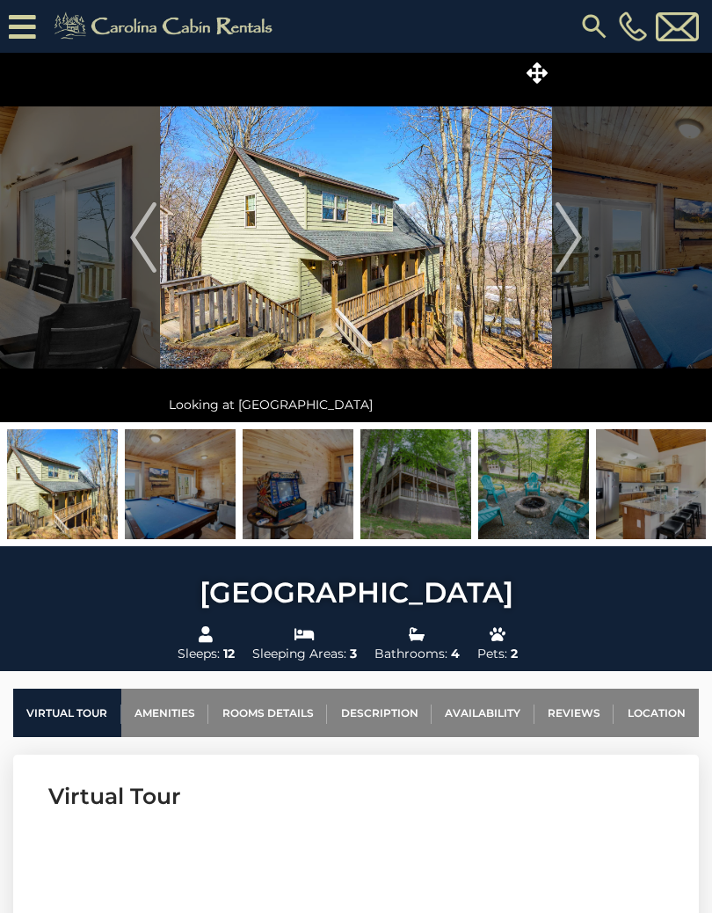
click at [571, 235] on img "Next" at bounding box center [569, 237] width 26 height 70
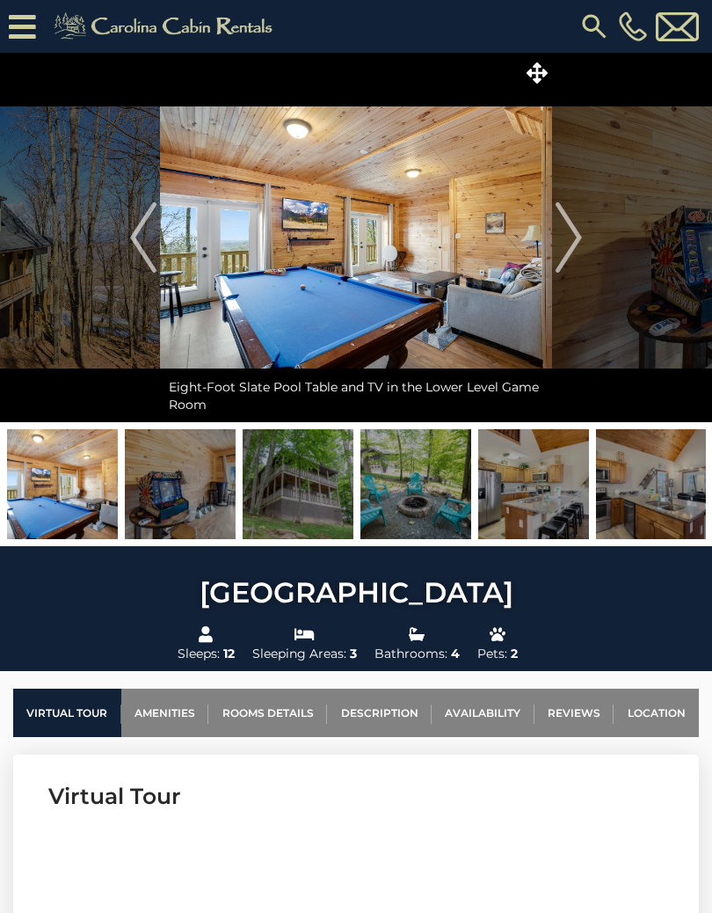
click at [572, 237] on img "Next" at bounding box center [569, 237] width 26 height 70
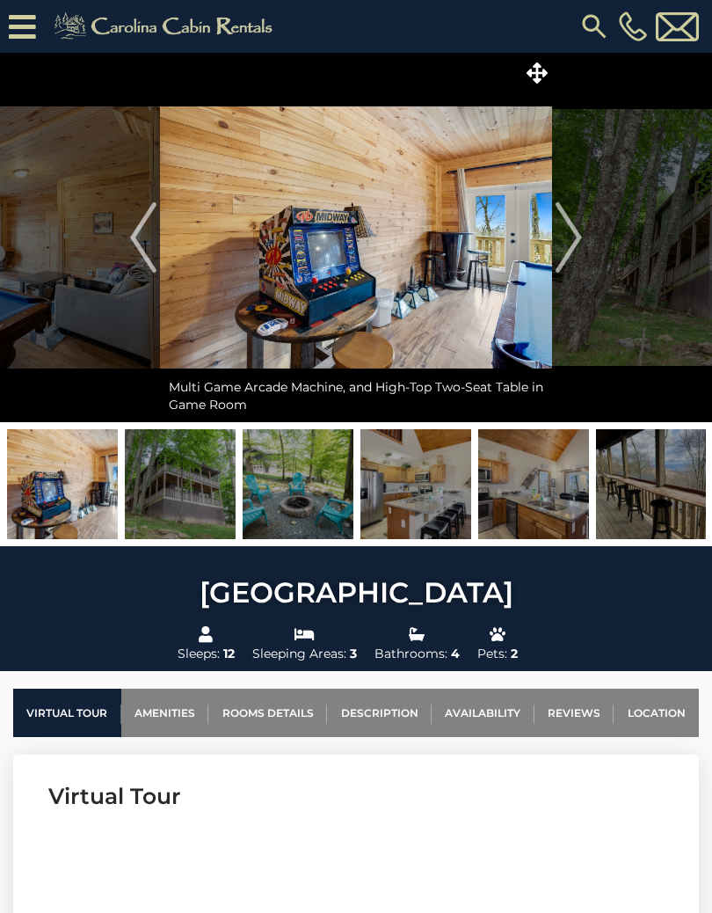
click at [572, 236] on img "Next" at bounding box center [569, 237] width 26 height 70
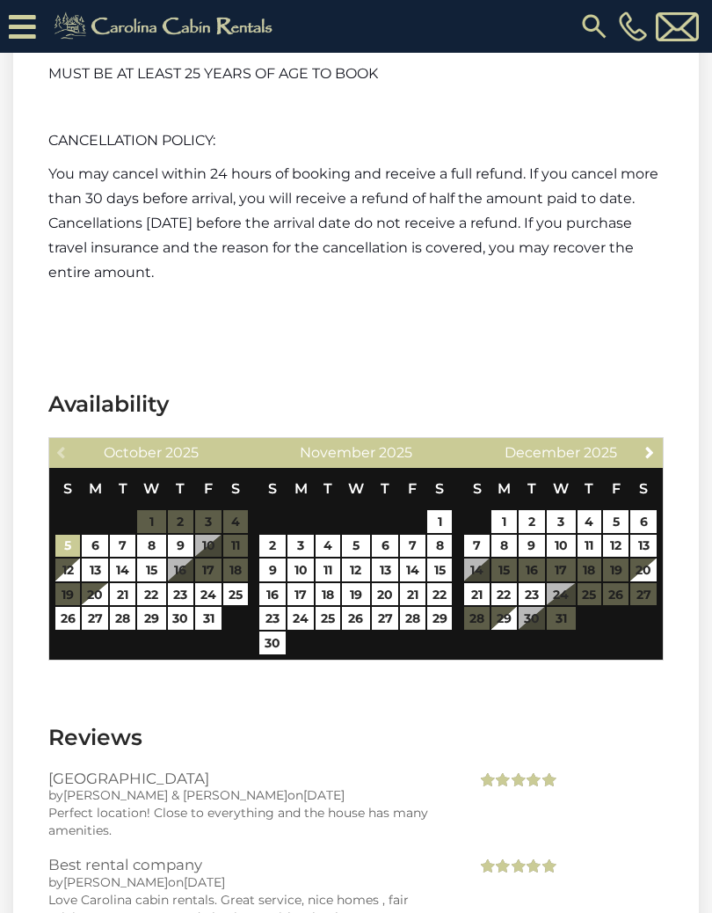
scroll to position [5326, 0]
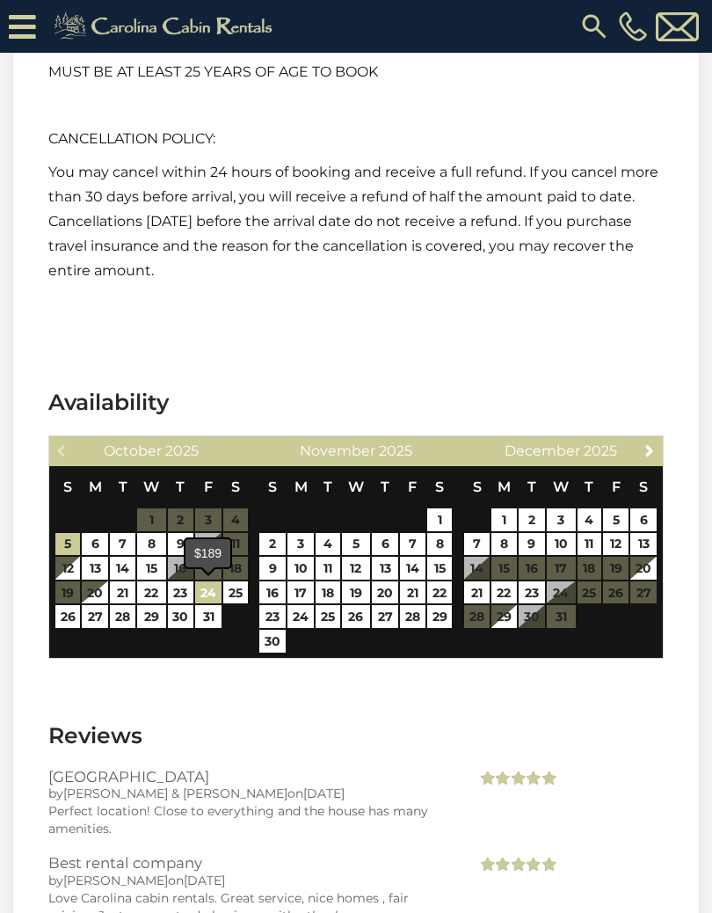
click at [215, 589] on link "24" at bounding box center [208, 592] width 26 height 23
type input "**********"
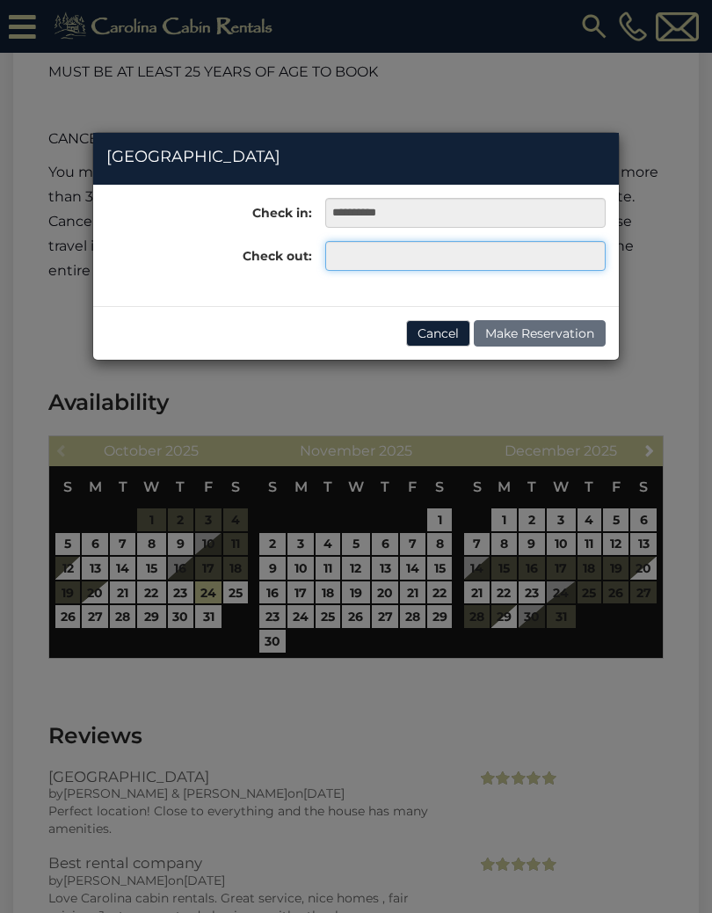
click at [438, 250] on input "text" at bounding box center [465, 256] width 281 height 30
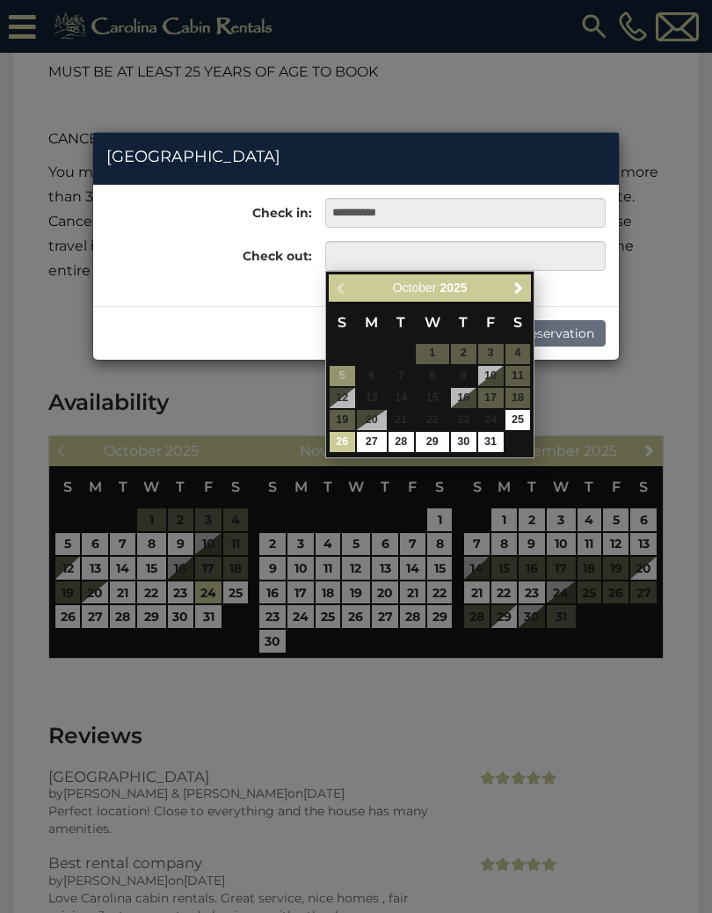
click at [353, 435] on link "26" at bounding box center [343, 442] width 26 height 20
type input "**********"
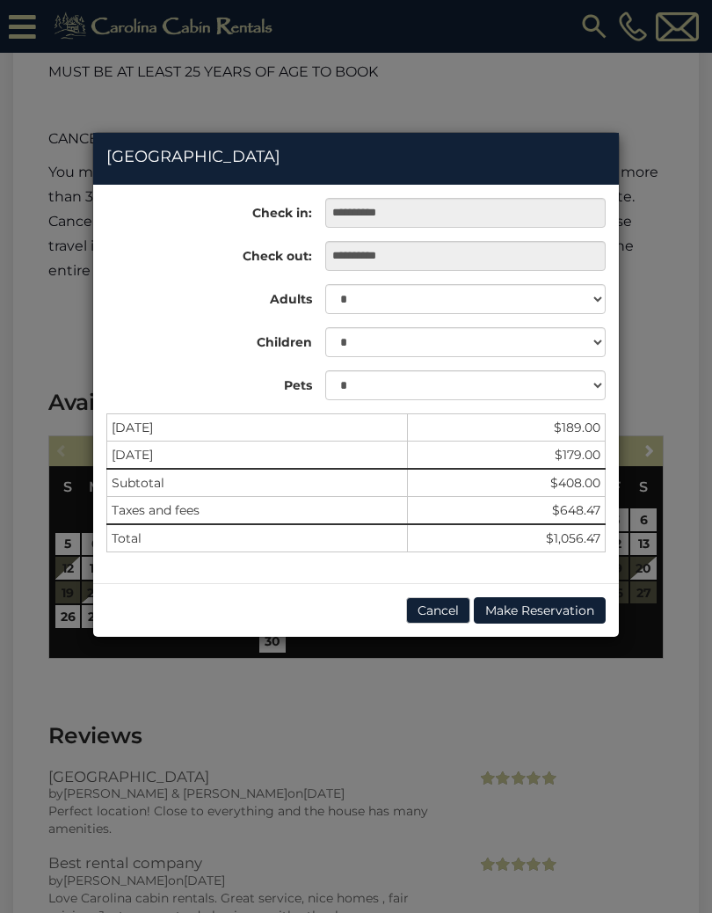
click at [446, 612] on button "Cancel" at bounding box center [438, 610] width 64 height 26
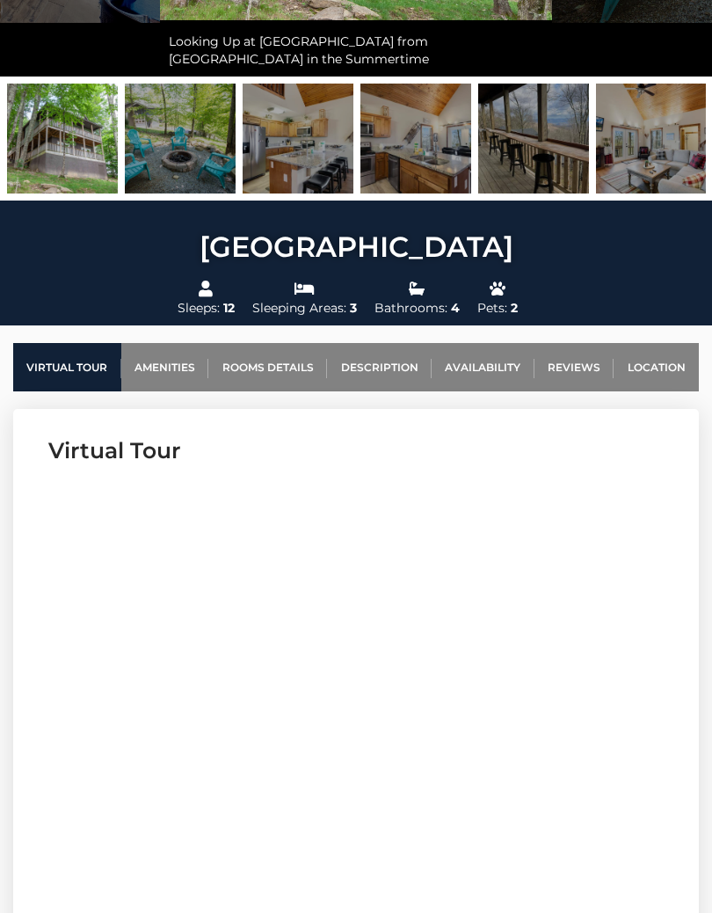
scroll to position [0, 0]
